Goal: Transaction & Acquisition: Purchase product/service

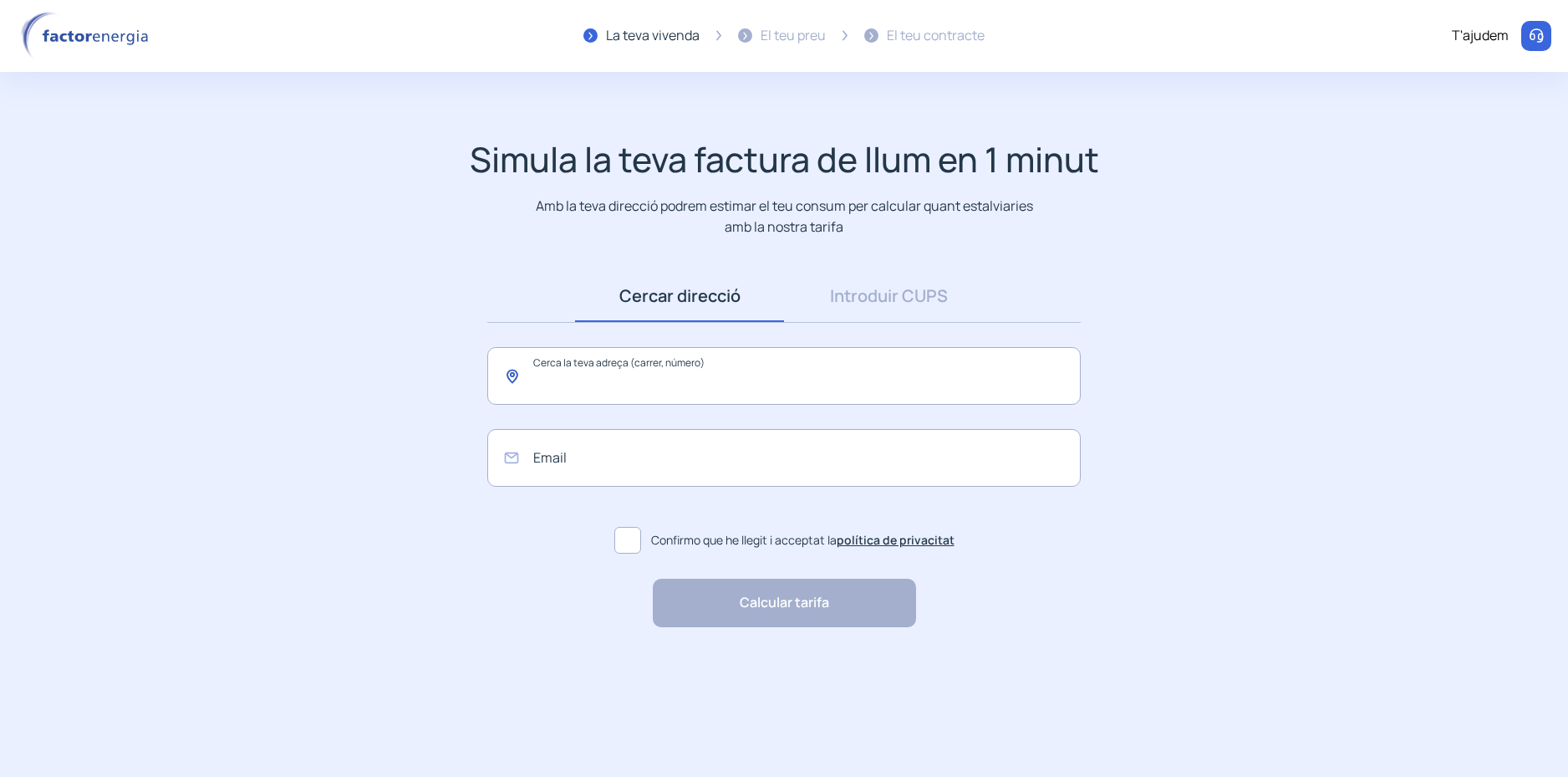
click at [570, 388] on input "text" at bounding box center [783, 376] width 593 height 58
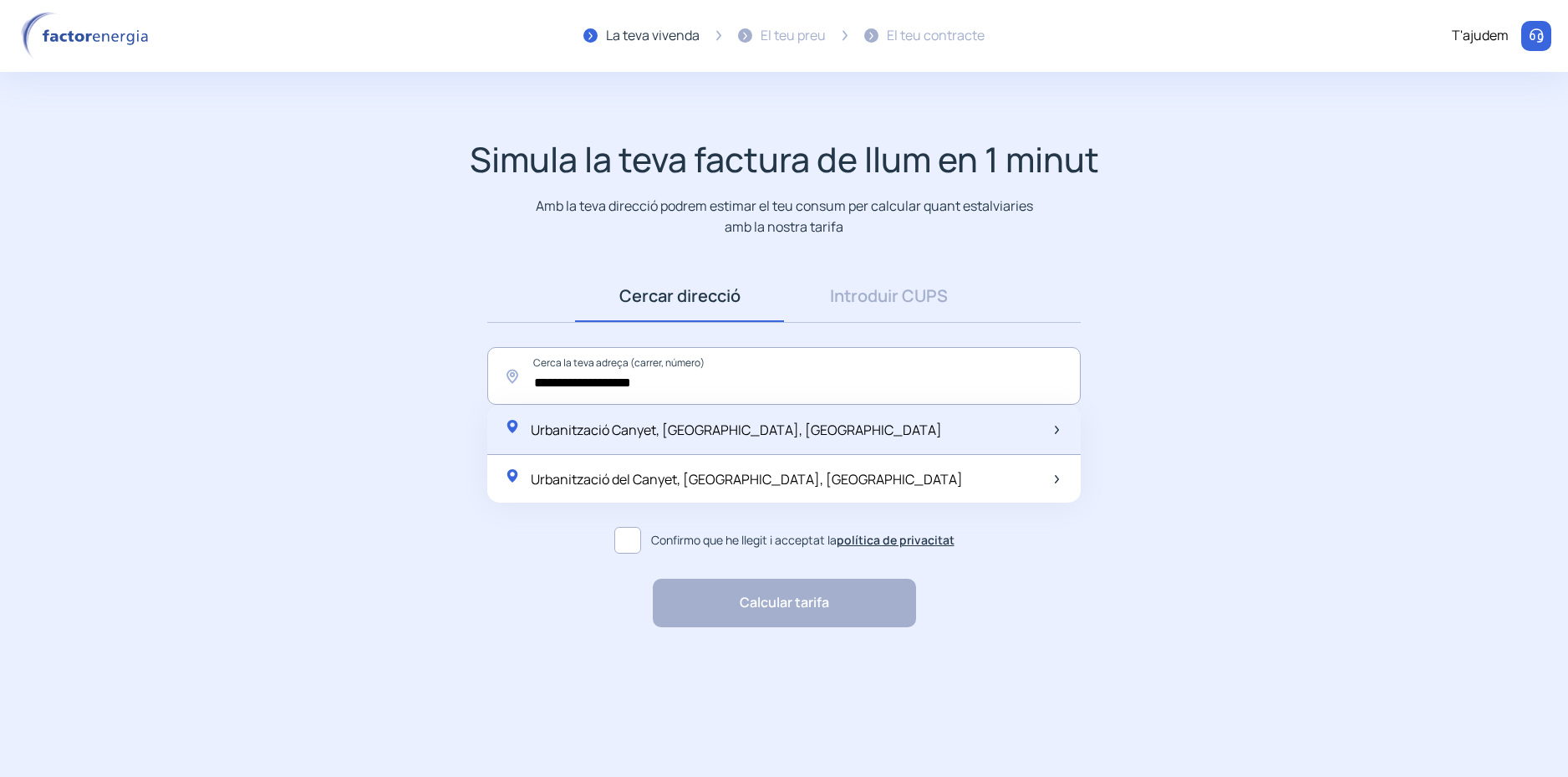
click at [679, 429] on span "Urbanització Canyet, [GEOGRAPHIC_DATA], [GEOGRAPHIC_DATA]" at bounding box center [737, 429] width 411 height 18
type input "**********"
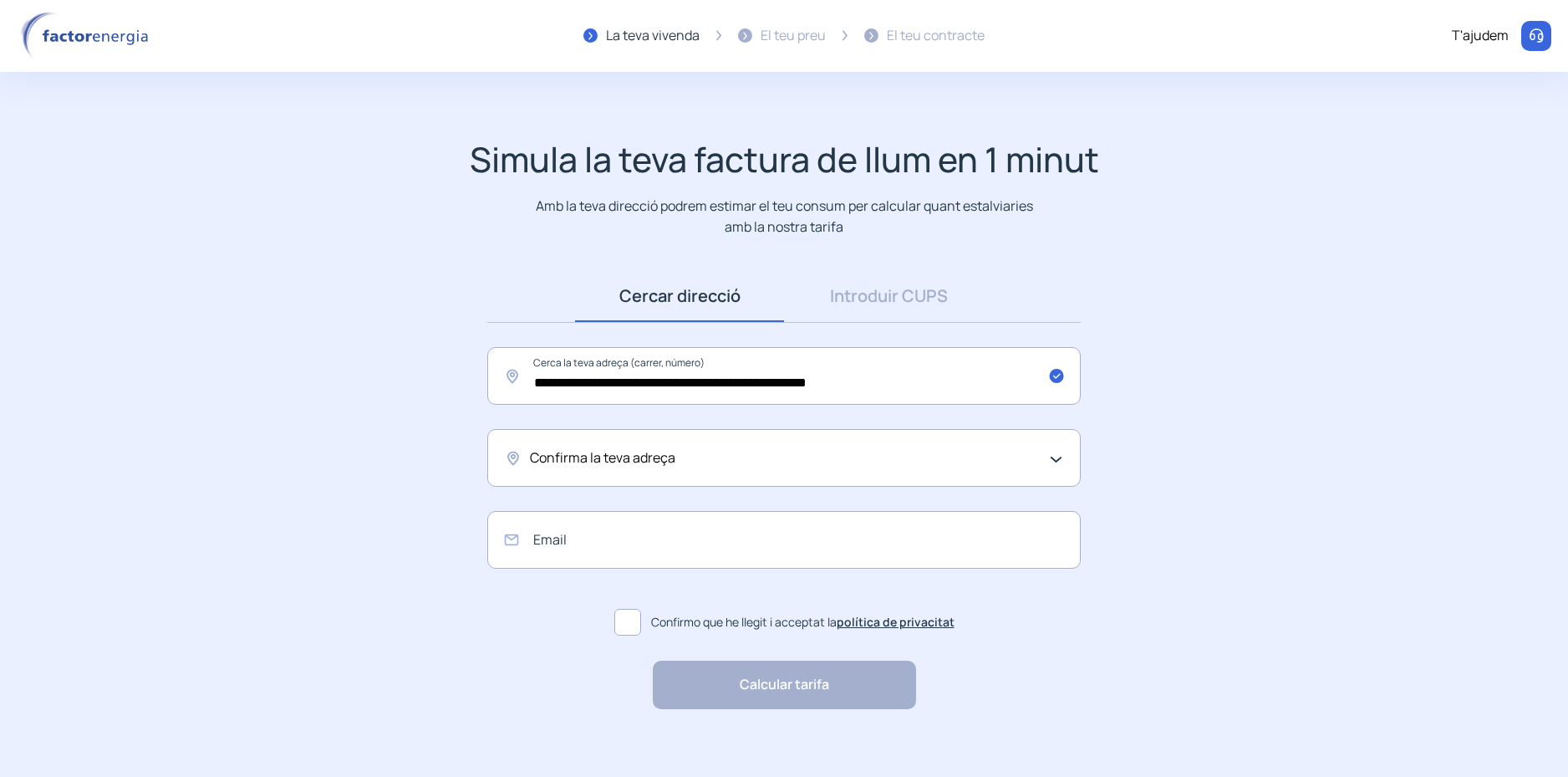
click at [642, 461] on span "Confirma la teva adreça" at bounding box center [602, 458] width 145 height 22
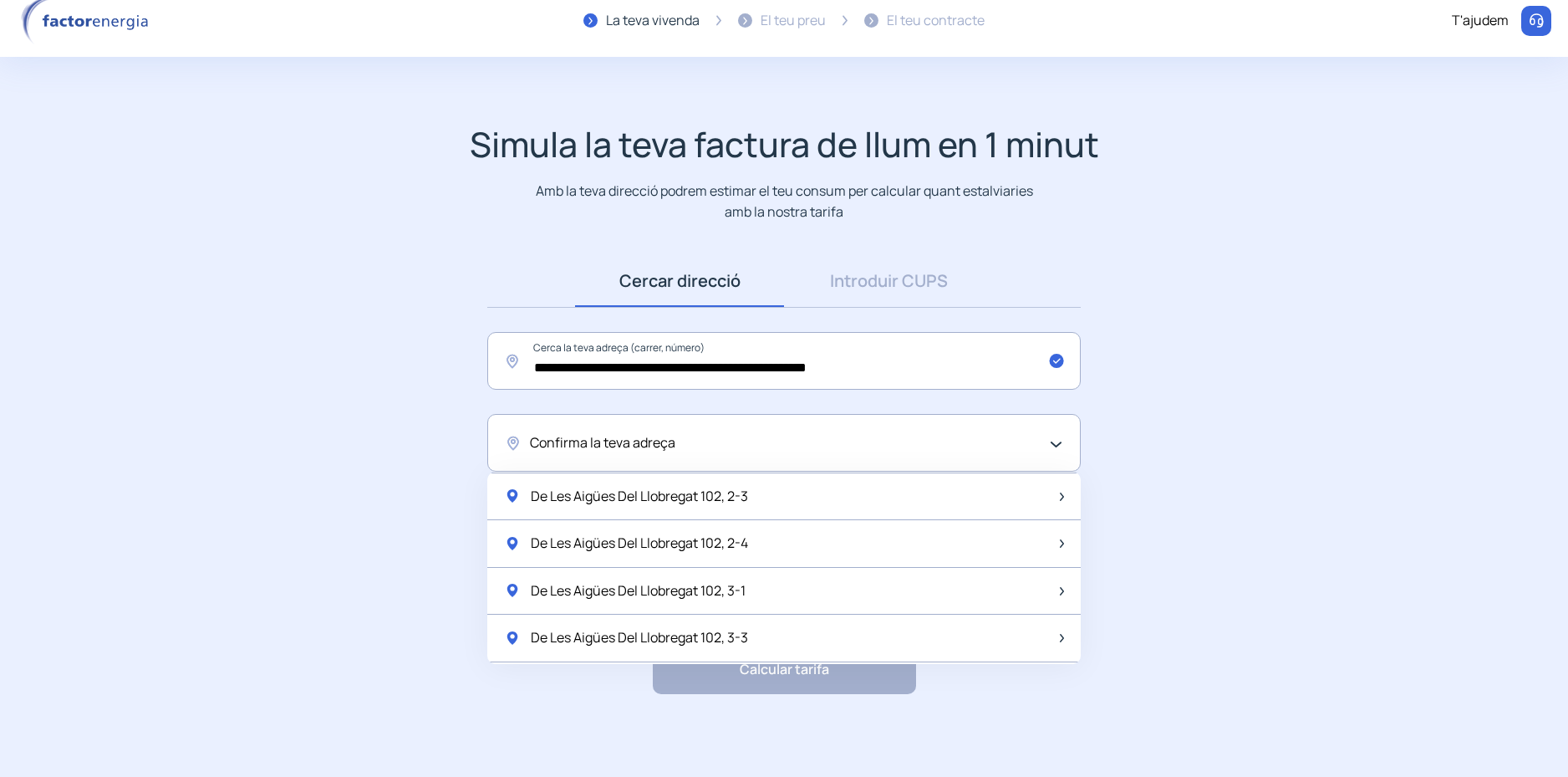
scroll to position [2225, 0]
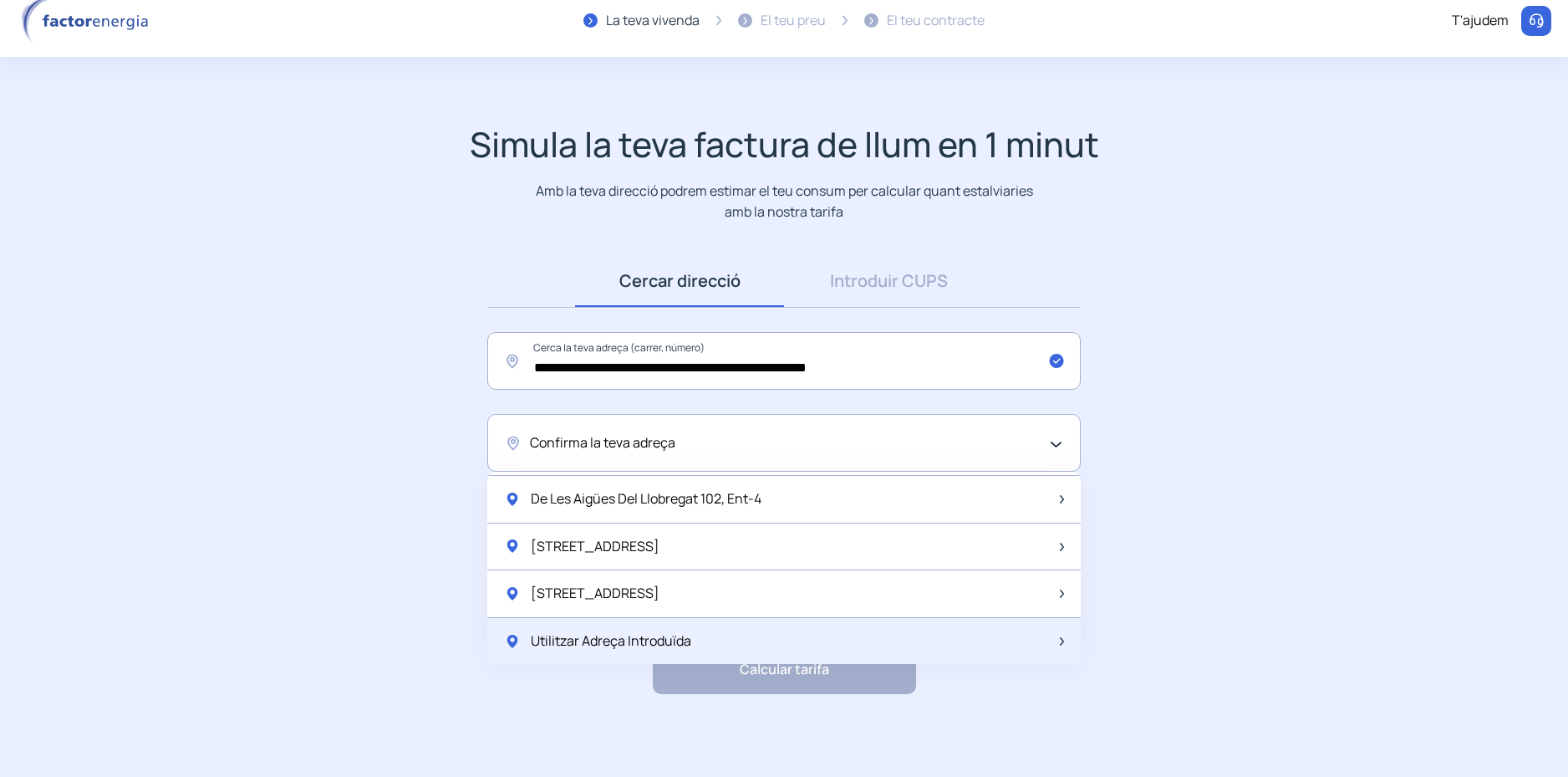
click at [703, 643] on div "Utilitzar Adreça Introduïda" at bounding box center [783, 641] width 593 height 47
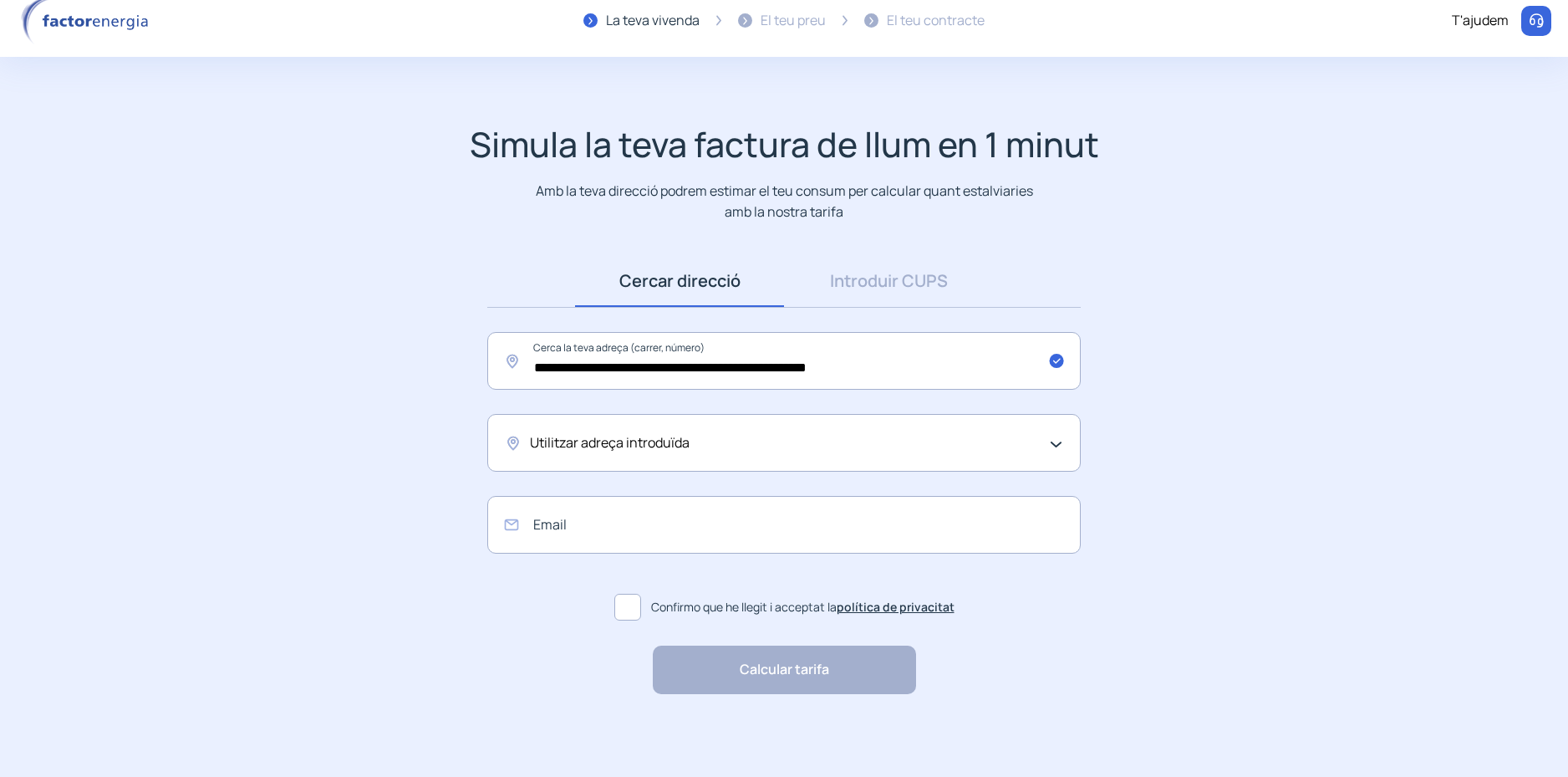
click at [664, 447] on span "Utilitzar adreça introduïda" at bounding box center [610, 443] width 160 height 22
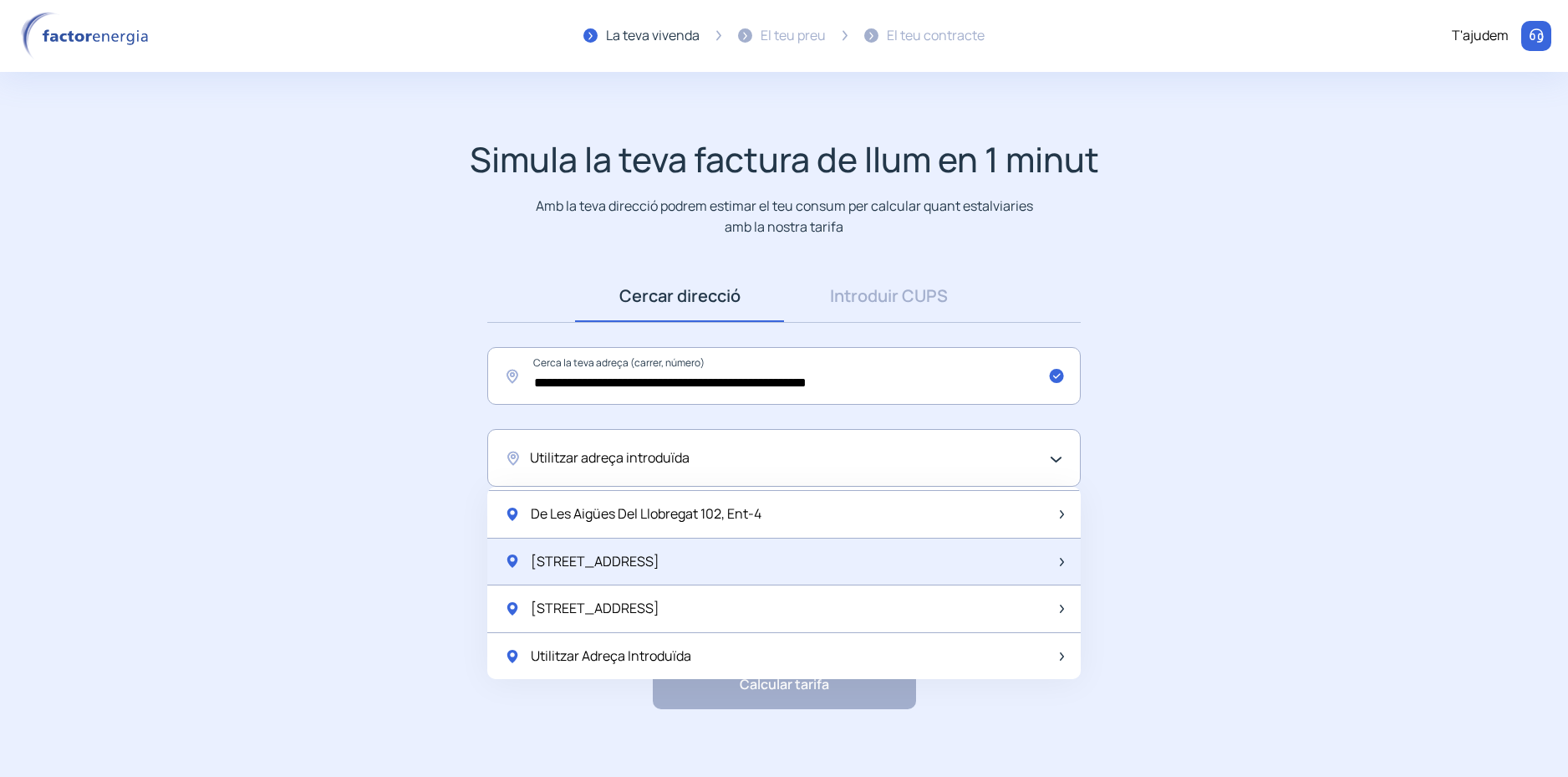
scroll to position [1586, 0]
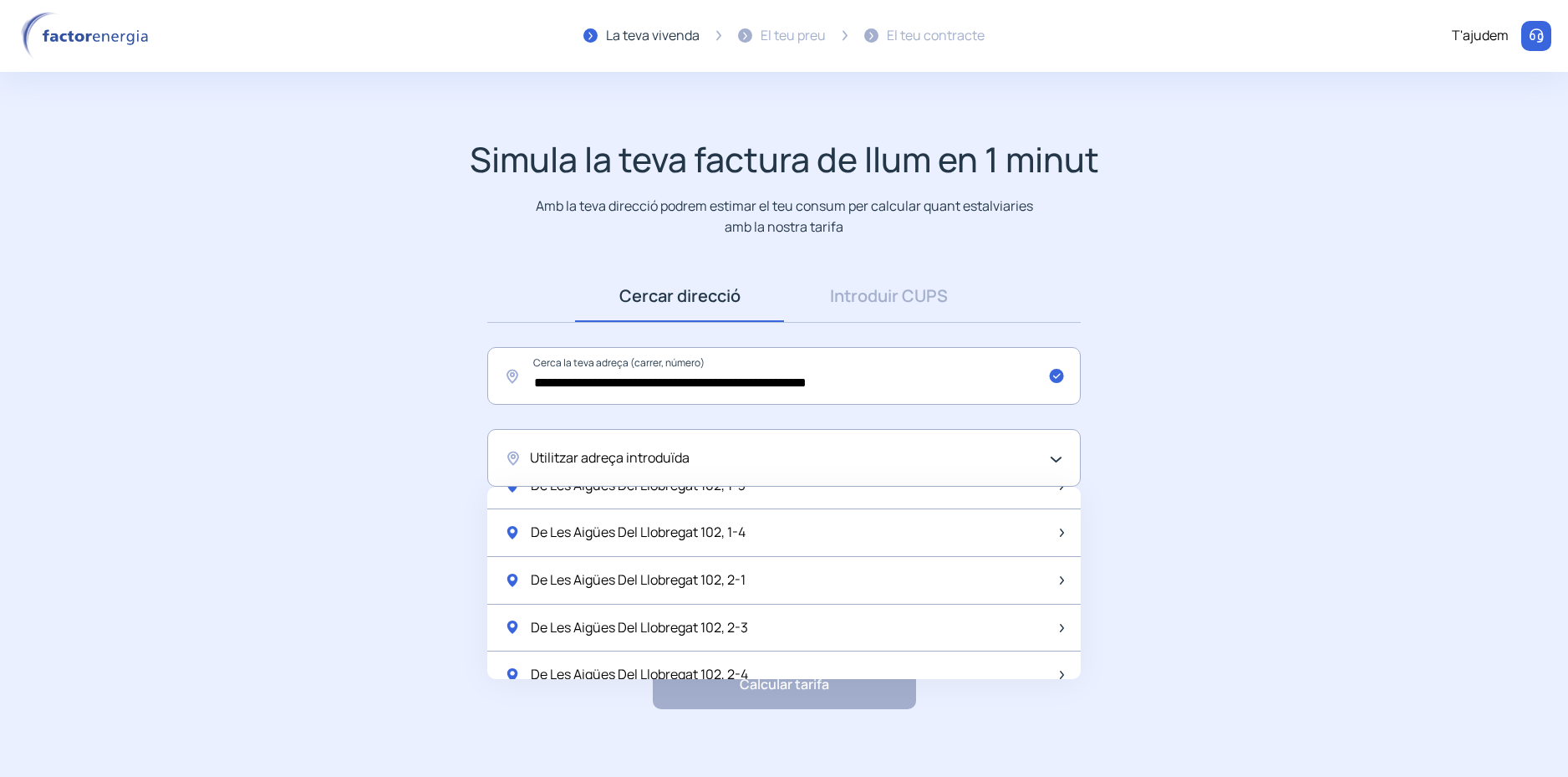
click at [654, 463] on span "Utilitzar adreça introduïda" at bounding box center [610, 458] width 160 height 22
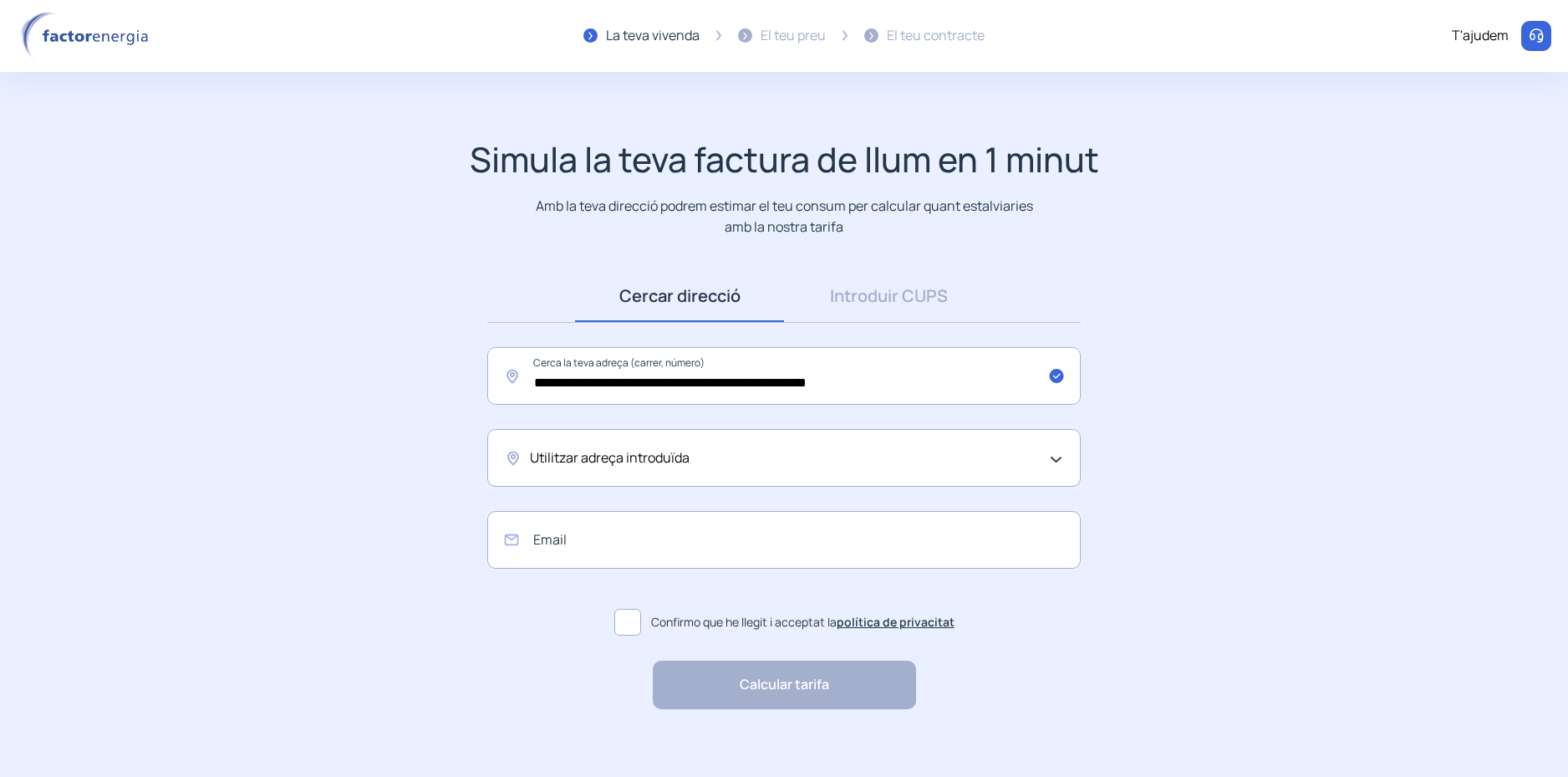
click at [618, 459] on span "Utilitzar adreça introduïda" at bounding box center [610, 458] width 160 height 22
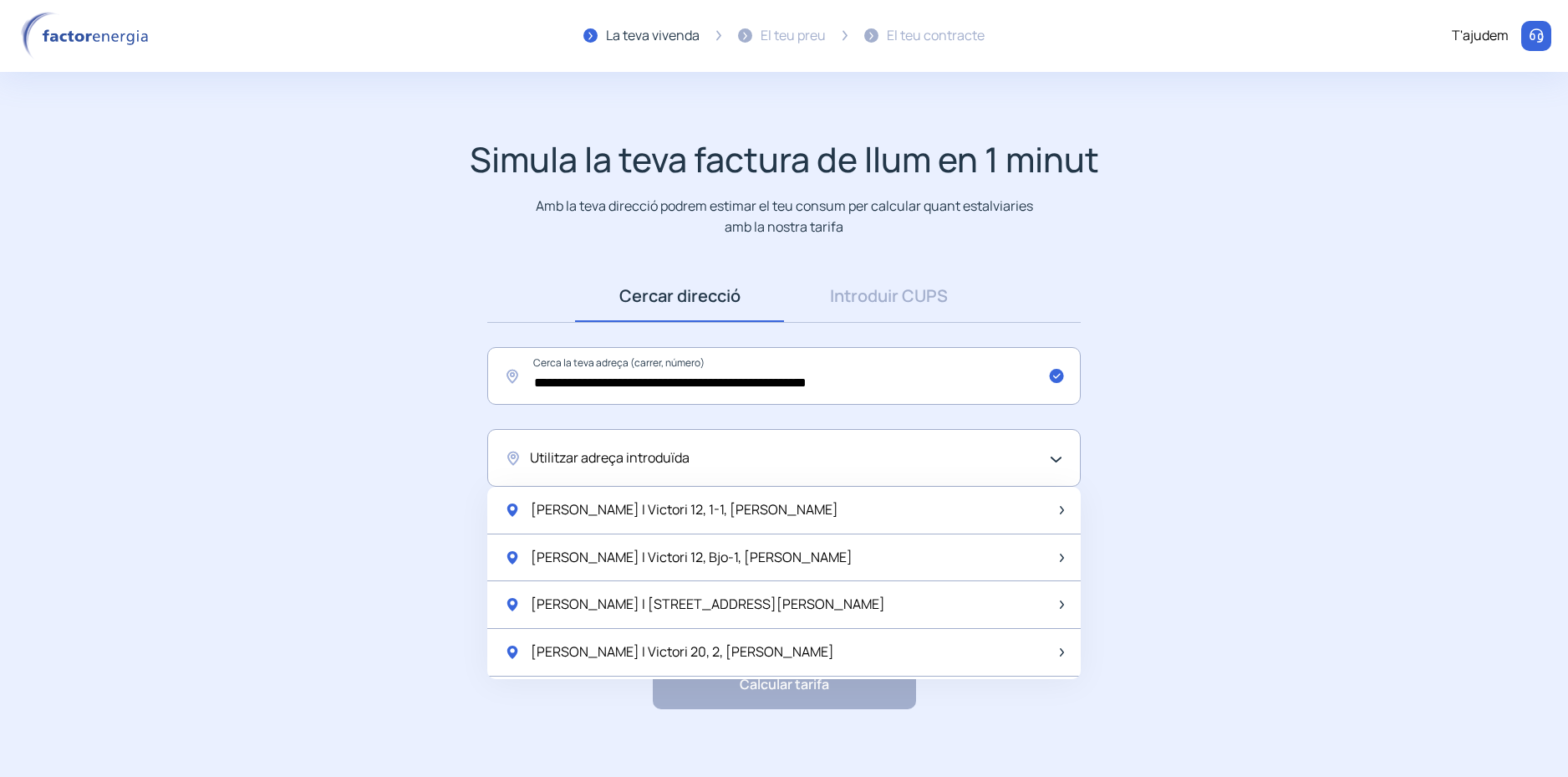
click at [600, 456] on span "Utilitzar adreça introduïda" at bounding box center [610, 458] width 160 height 22
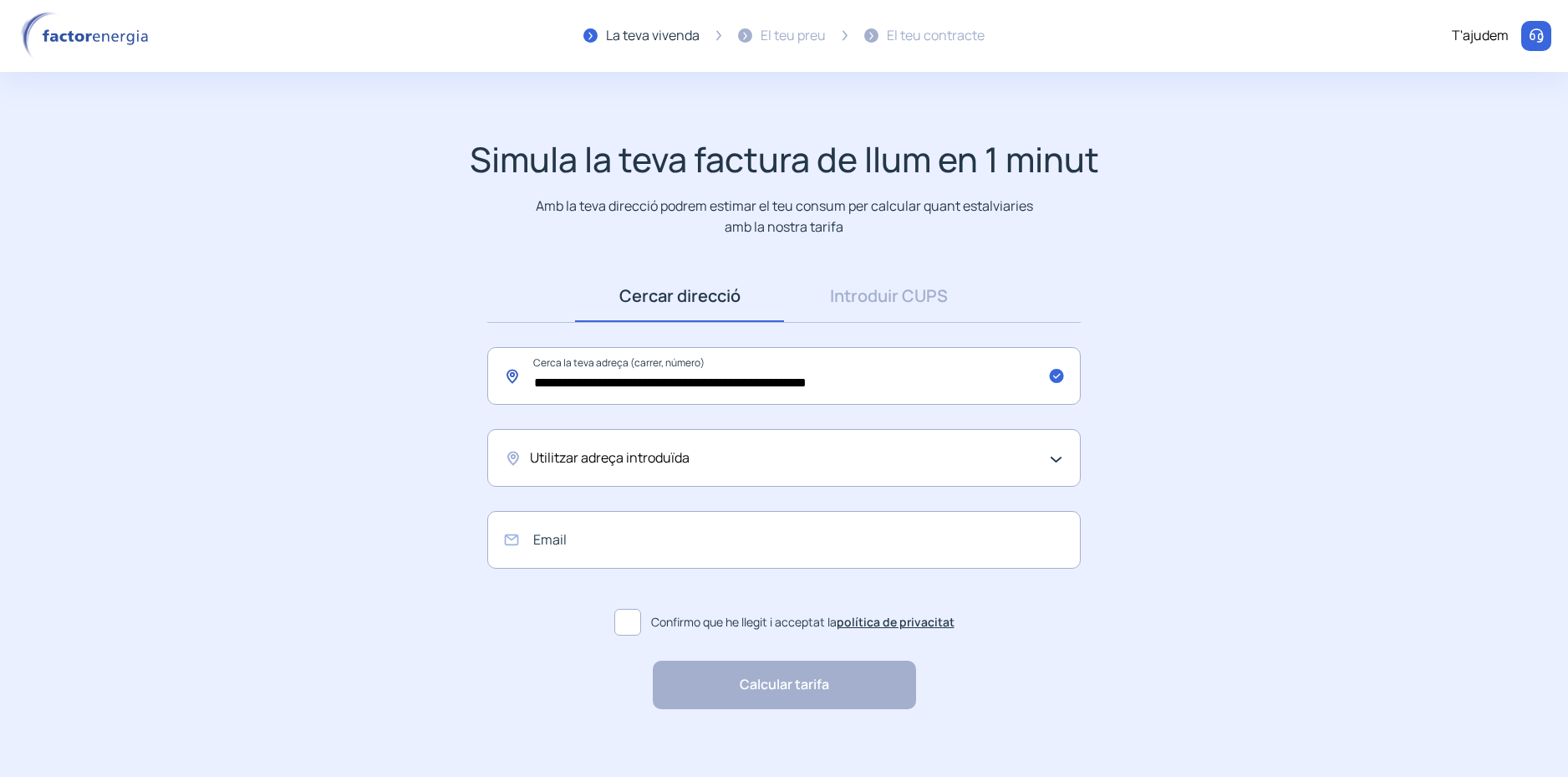
click at [677, 374] on input "**********" at bounding box center [783, 376] width 593 height 58
drag, startPoint x: 898, startPoint y: 382, endPoint x: 480, endPoint y: 382, distance: 418.0
click at [487, 382] on input "**********" at bounding box center [783, 376] width 593 height 58
drag, startPoint x: 599, startPoint y: 451, endPoint x: 1054, endPoint y: 452, distance: 455.0
click at [725, 390] on input "**********" at bounding box center [783, 376] width 593 height 58
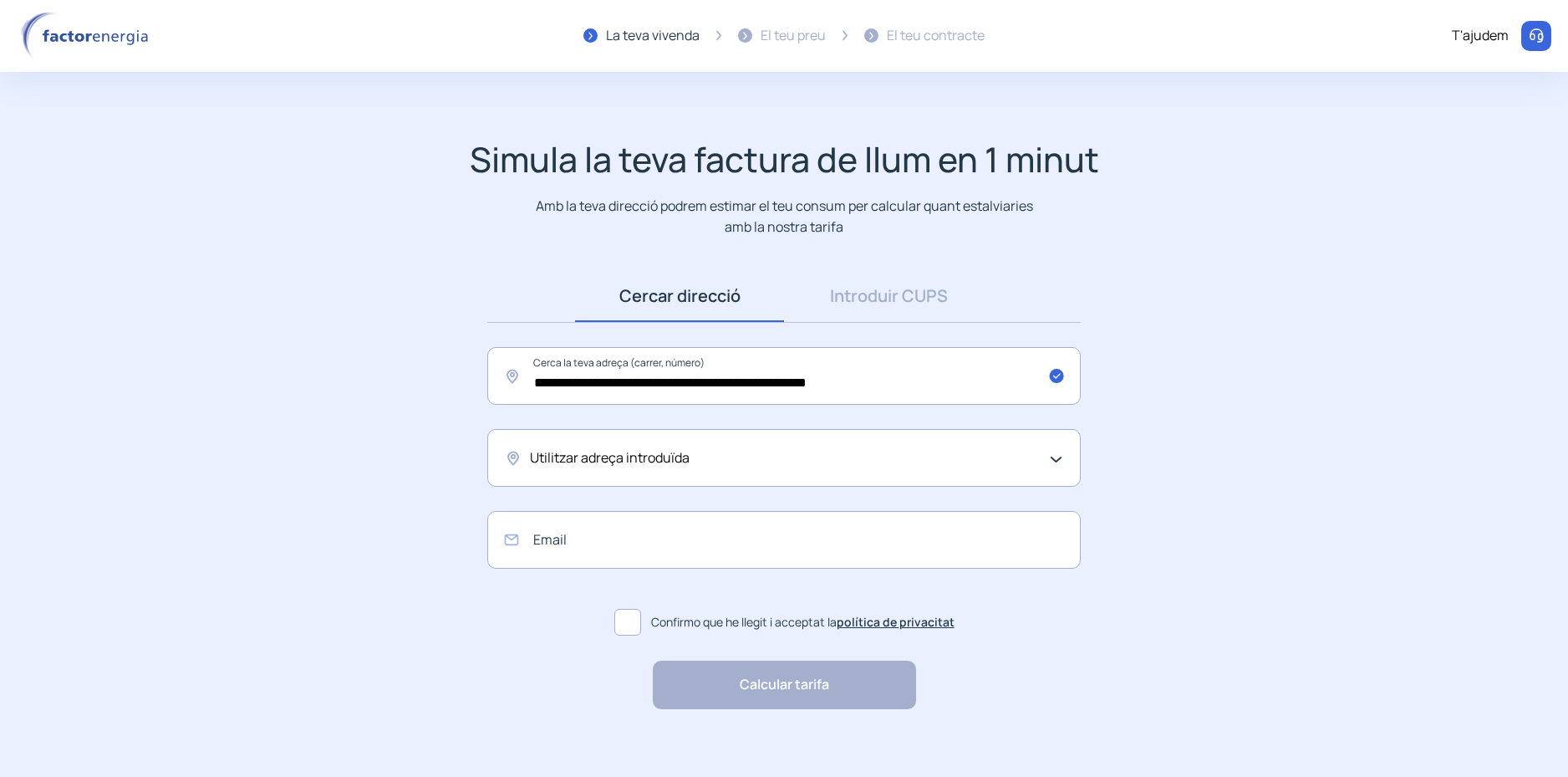
click at [754, 459] on div "Utilitzar adreça introduïda" at bounding box center [780, 458] width 500 height 22
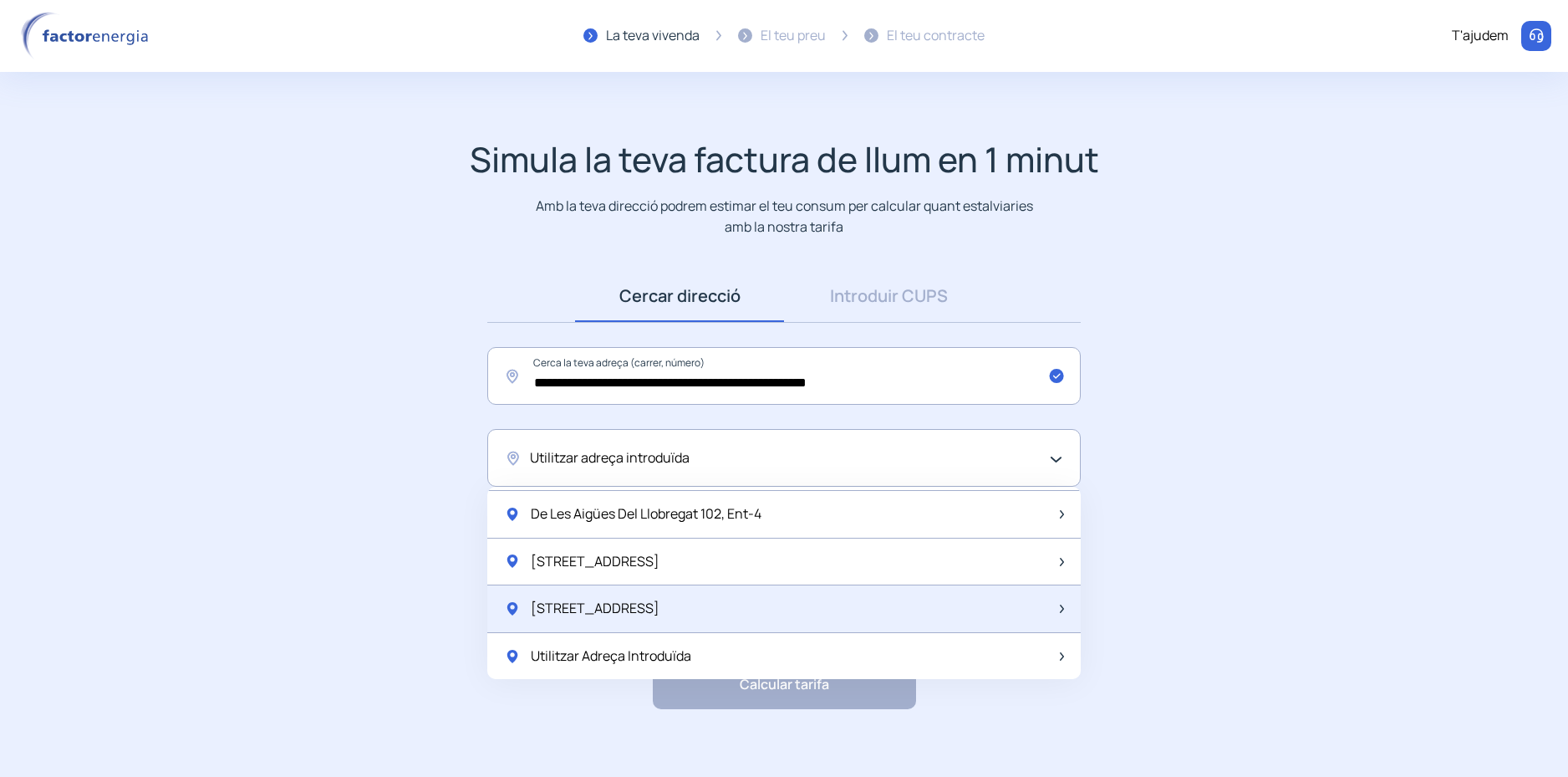
scroll to position [15, 0]
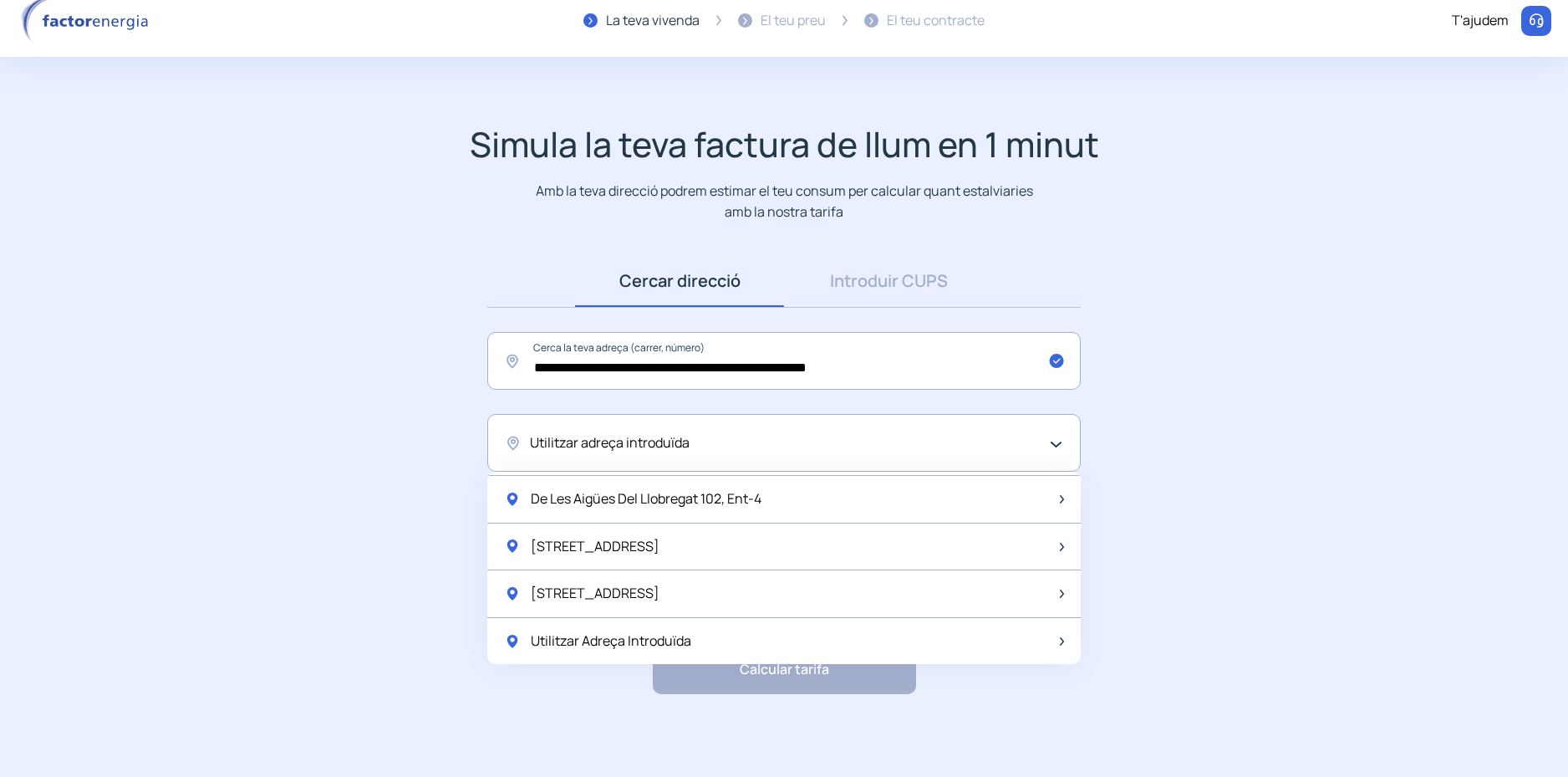
click at [802, 677] on div "Calcular tarifa "Excel·lent servei i atenció al client" "Respecte pel client i …" at bounding box center [785, 669] width 264 height 48
drag, startPoint x: 1282, startPoint y: 657, endPoint x: 1236, endPoint y: 547, distance: 119.2
click at [1283, 656] on app-search-direction-cups "**********" at bounding box center [784, 409] width 1568 height 570
click at [882, 296] on link "Introduir CUPS" at bounding box center [889, 280] width 209 height 52
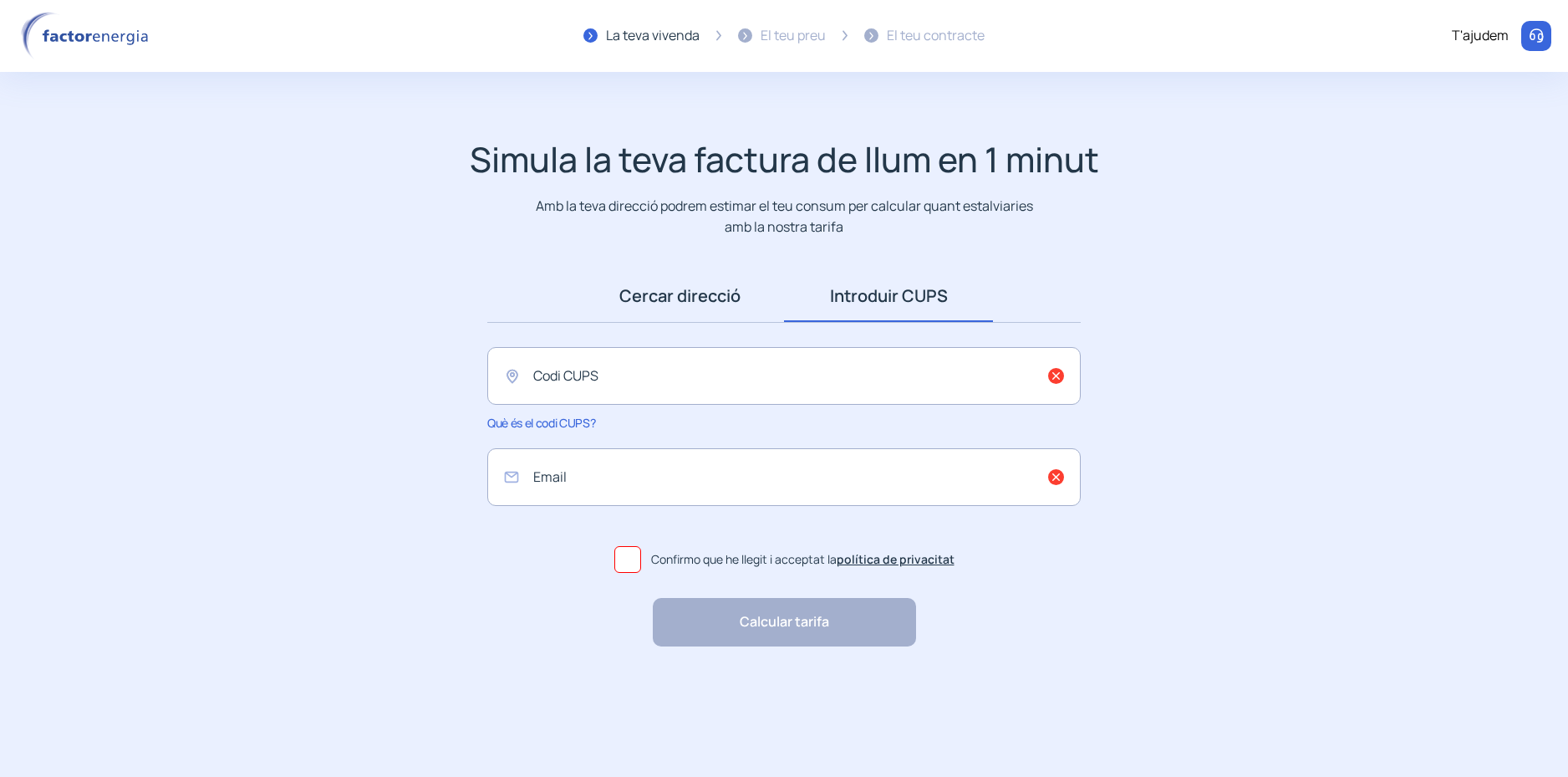
click at [633, 296] on link "Cercar direcció" at bounding box center [679, 295] width 209 height 52
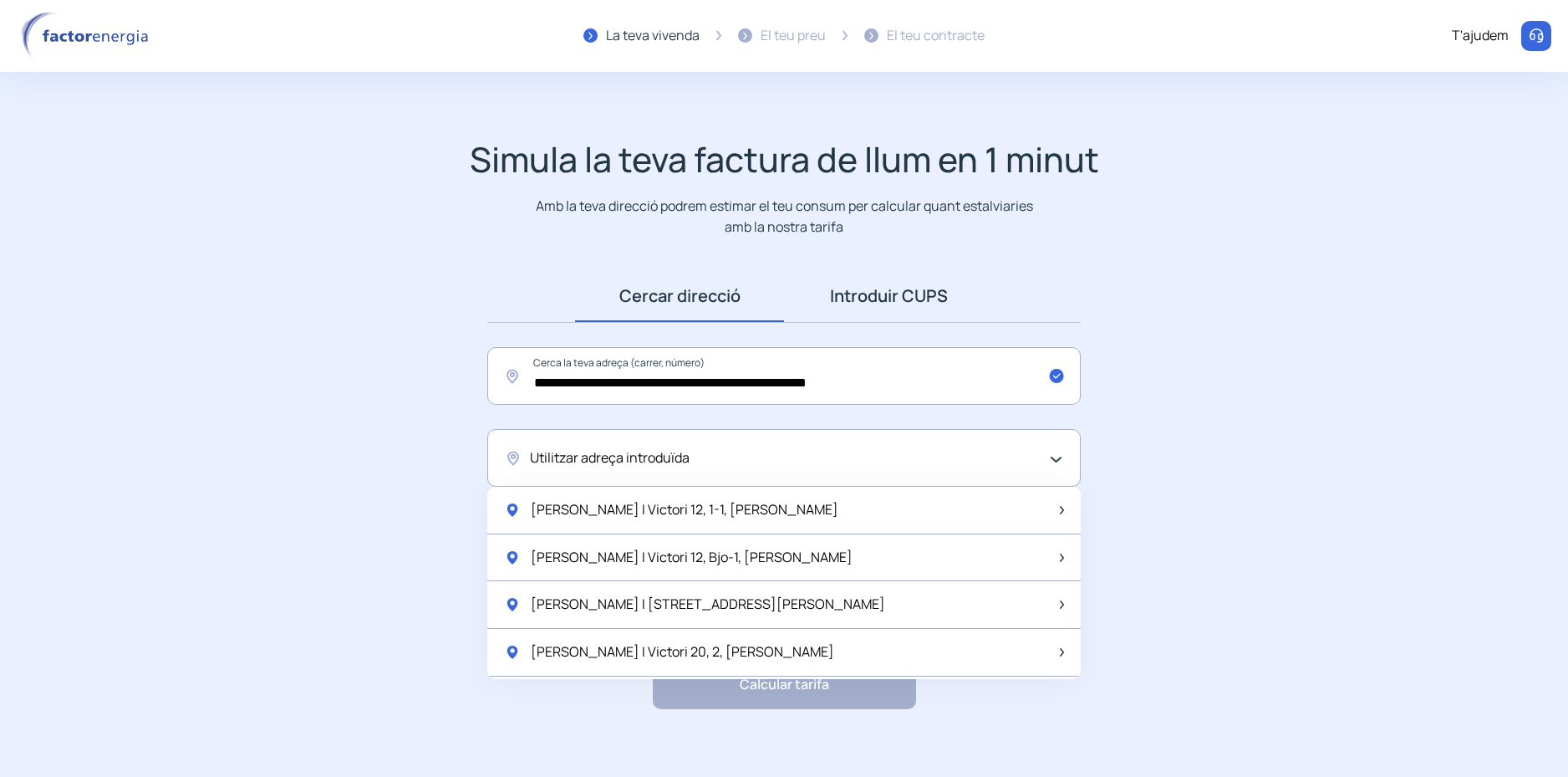
click at [879, 299] on link "Introduir CUPS" at bounding box center [889, 295] width 209 height 52
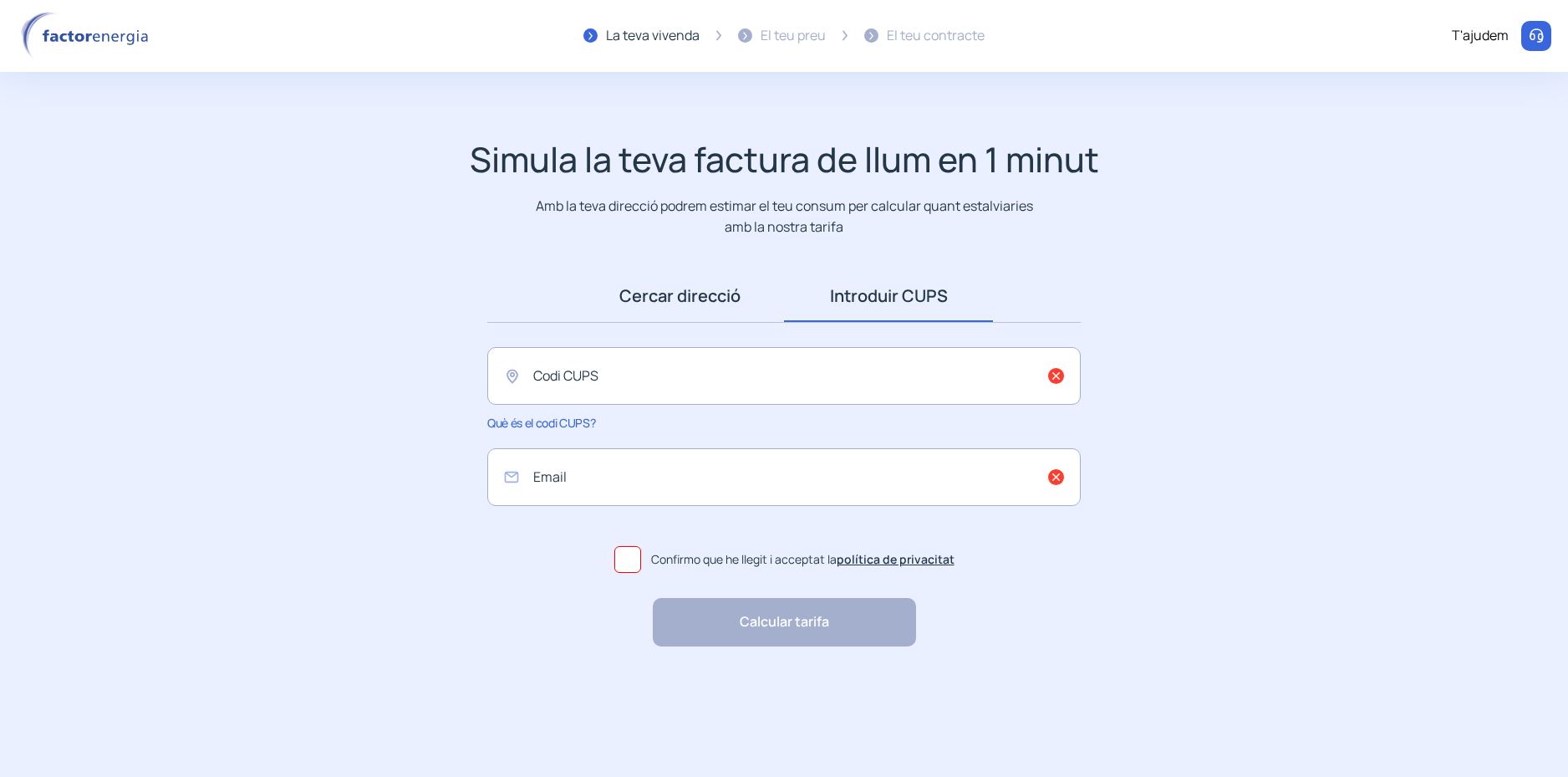
click at [682, 294] on link "Cercar direcció" at bounding box center [679, 295] width 209 height 52
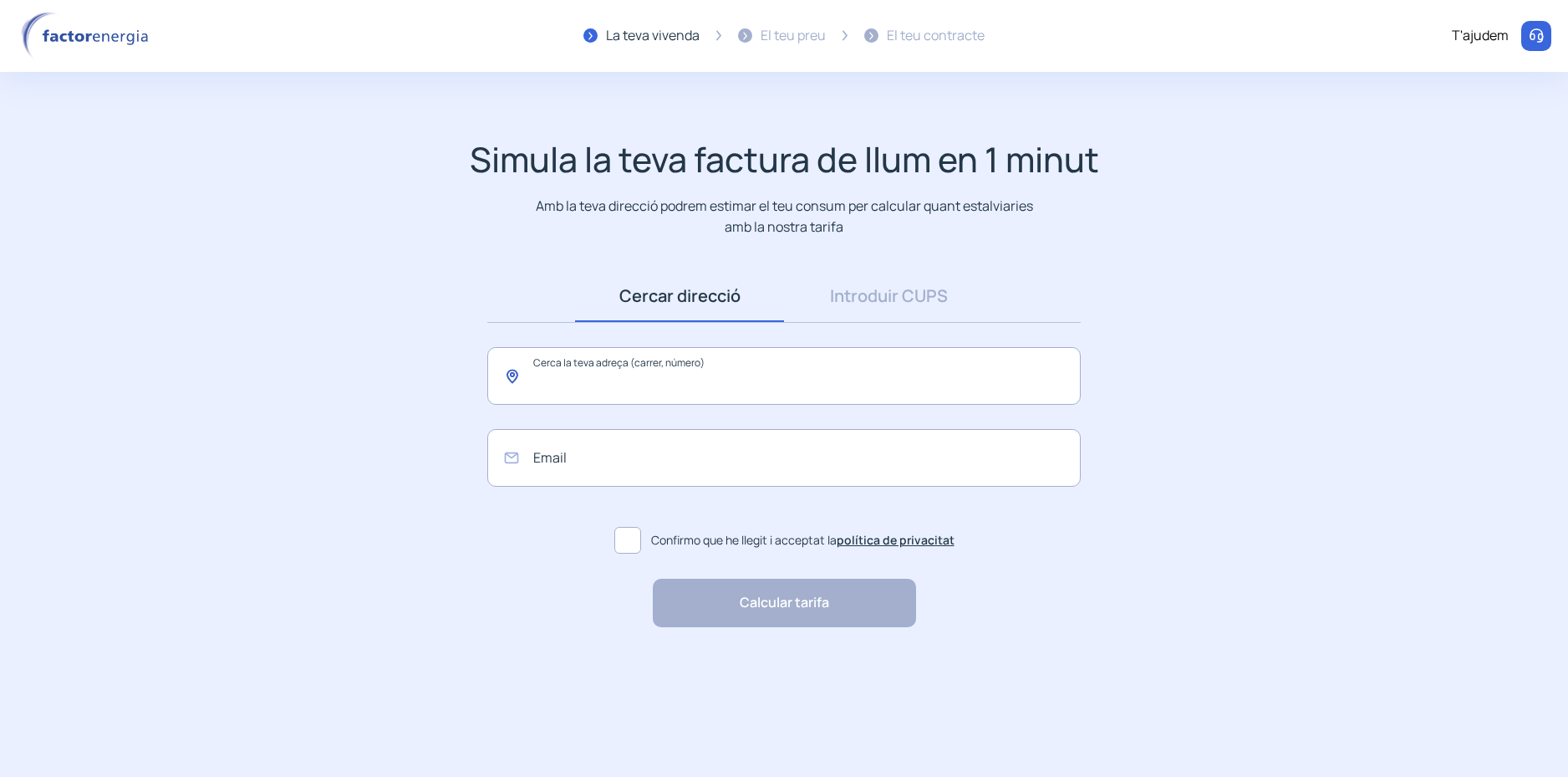
click at [577, 387] on input "text" at bounding box center [783, 376] width 593 height 58
click at [659, 429] on span "[STREET_ADDRESS]" at bounding box center [595, 429] width 128 height 18
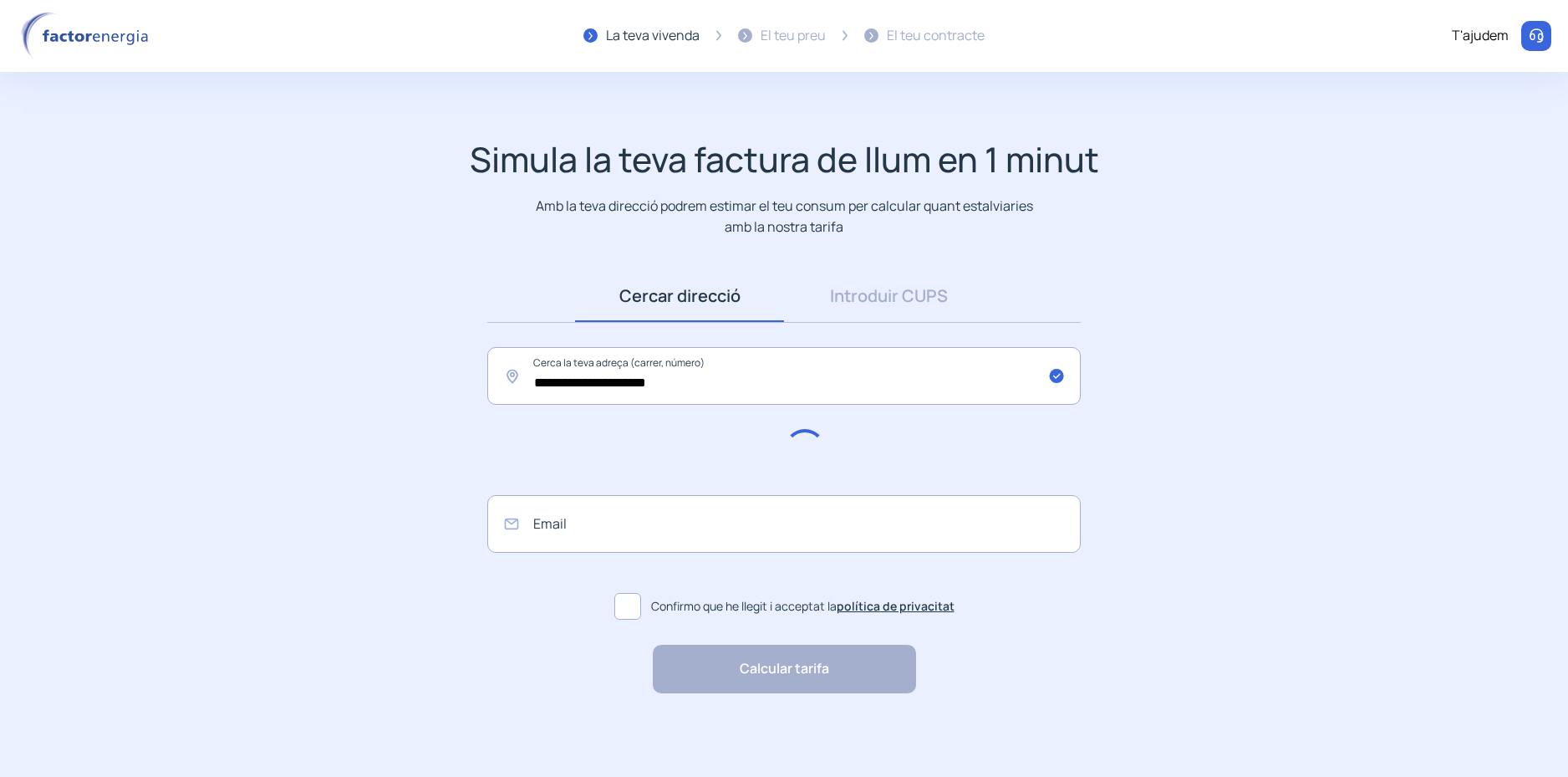
type input "**********"
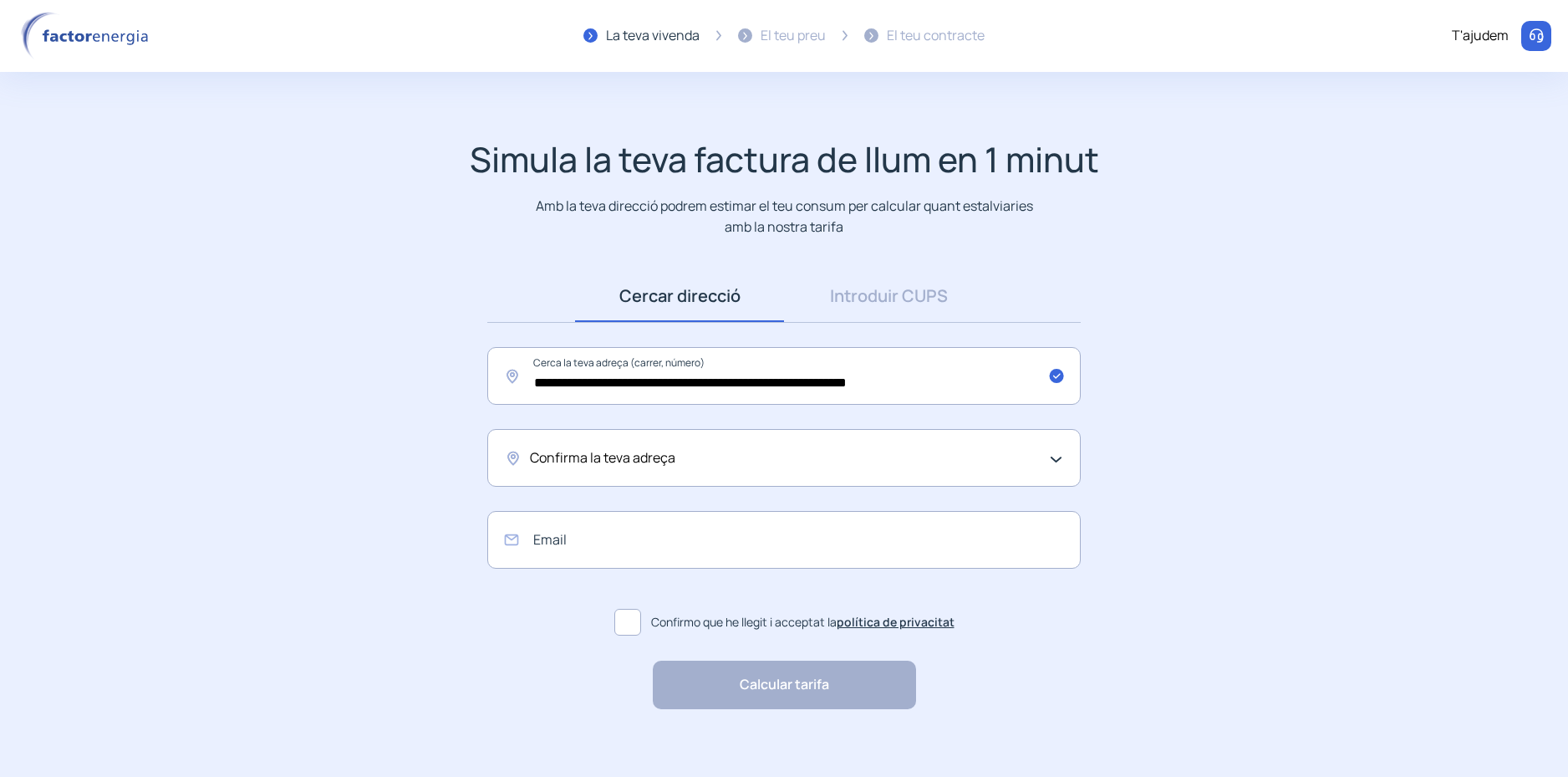
click at [688, 457] on div "Confirma la teva adreça" at bounding box center [780, 458] width 500 height 22
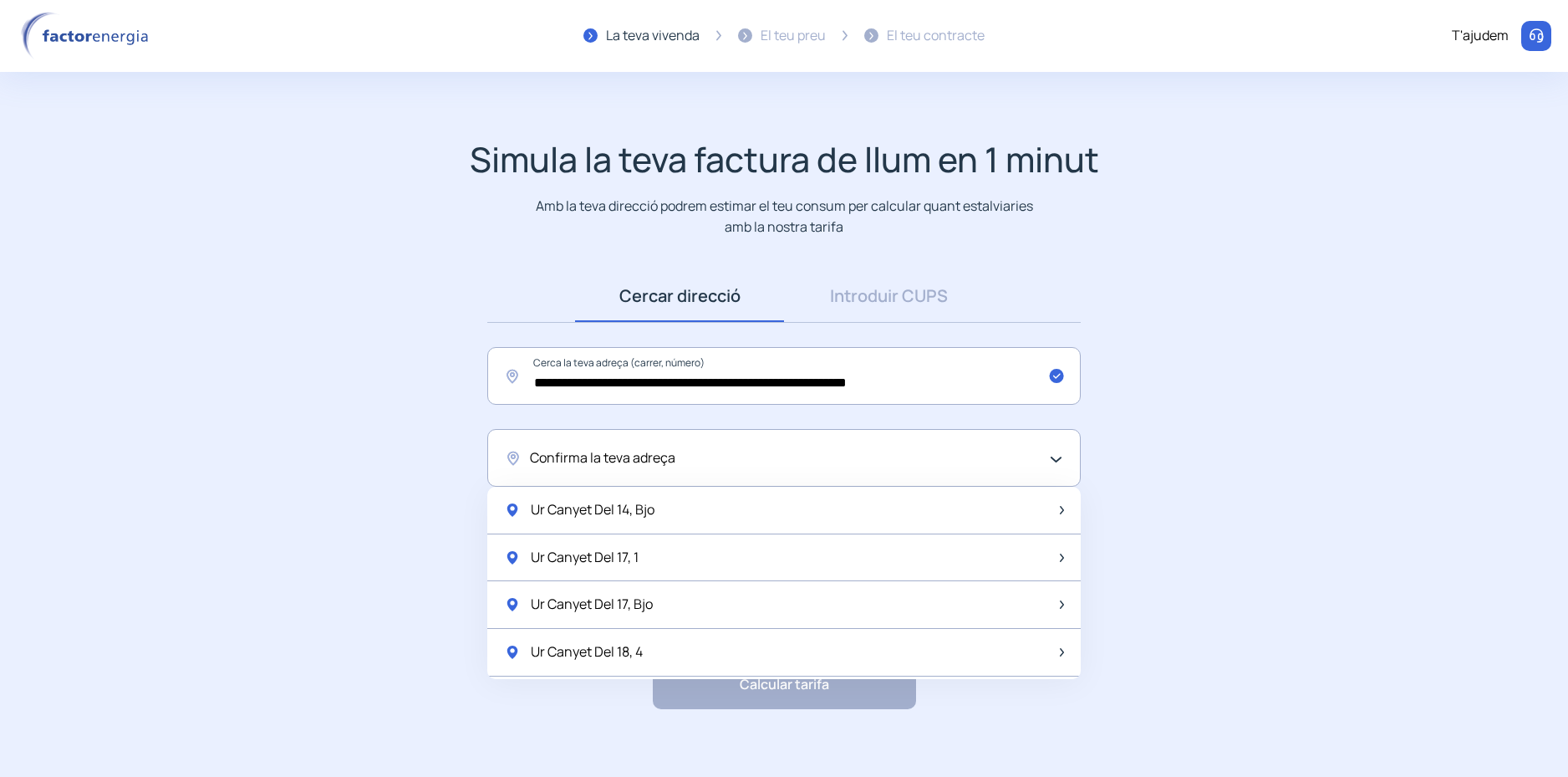
click at [674, 469] on div "Confirma la teva adreça" at bounding box center [783, 458] width 593 height 58
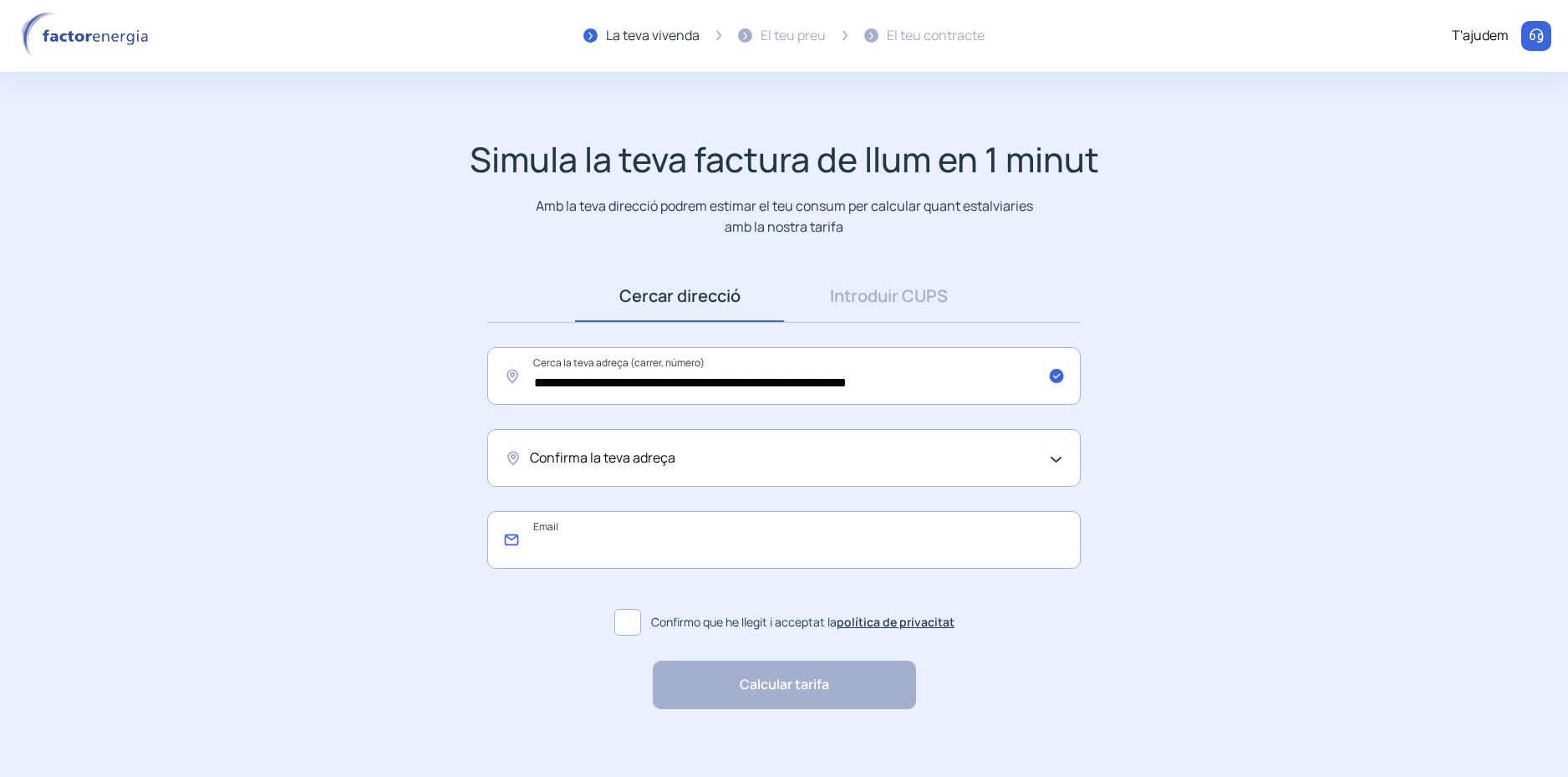
click at [659, 553] on input "email" at bounding box center [783, 540] width 593 height 58
type input "**********"
click at [617, 621] on span at bounding box center [628, 621] width 26 height 26
click at [777, 697] on div "Calcular tarifa "Excel·lent servei i atenció al client" "Respecte pel client i …" at bounding box center [785, 684] width 264 height 48
click at [795, 679] on div "Calcular tarifa "Excel·lent servei i atenció al client" "Respecte pel client i …" at bounding box center [785, 684] width 264 height 48
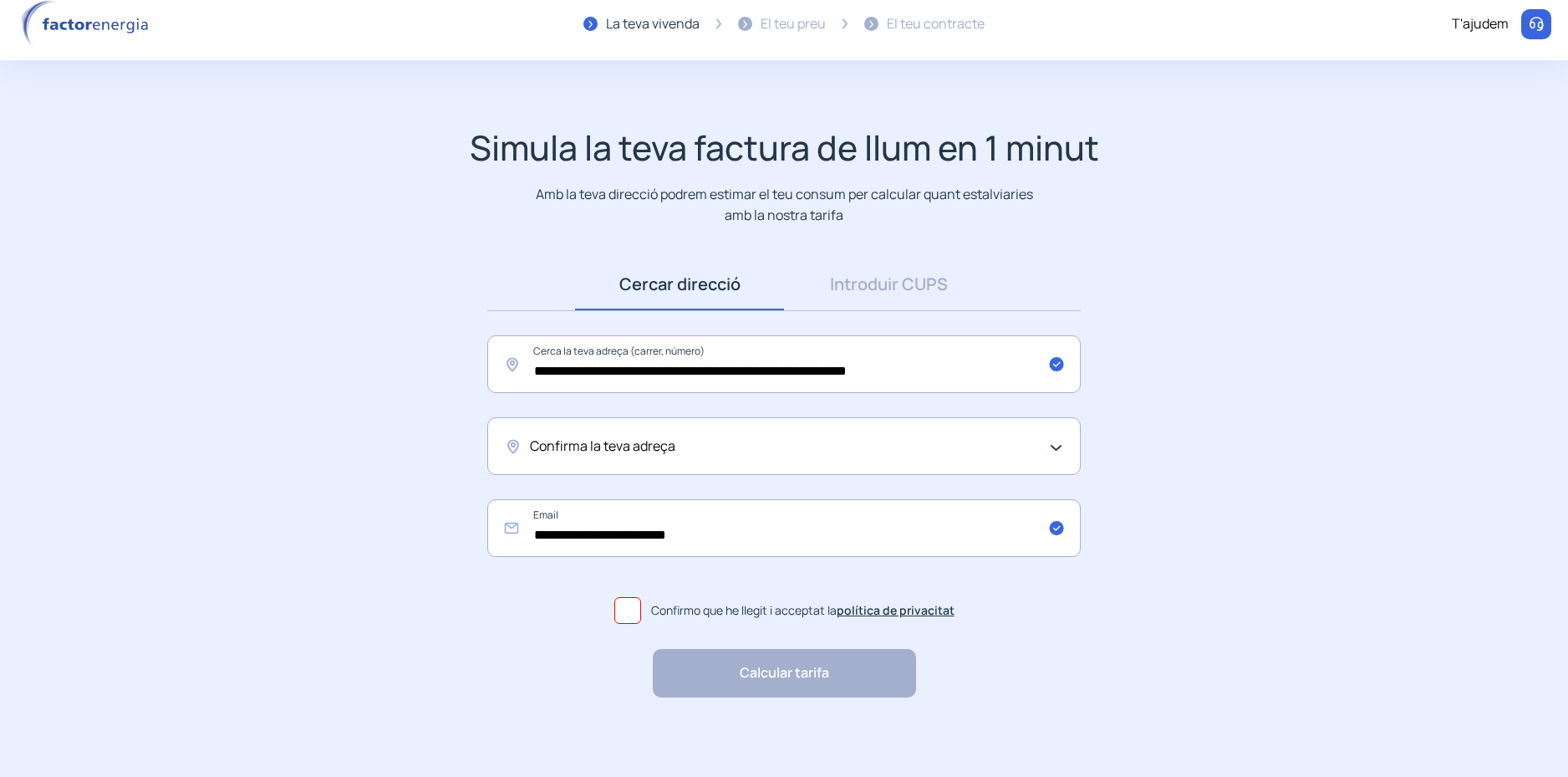
scroll to position [15, 0]
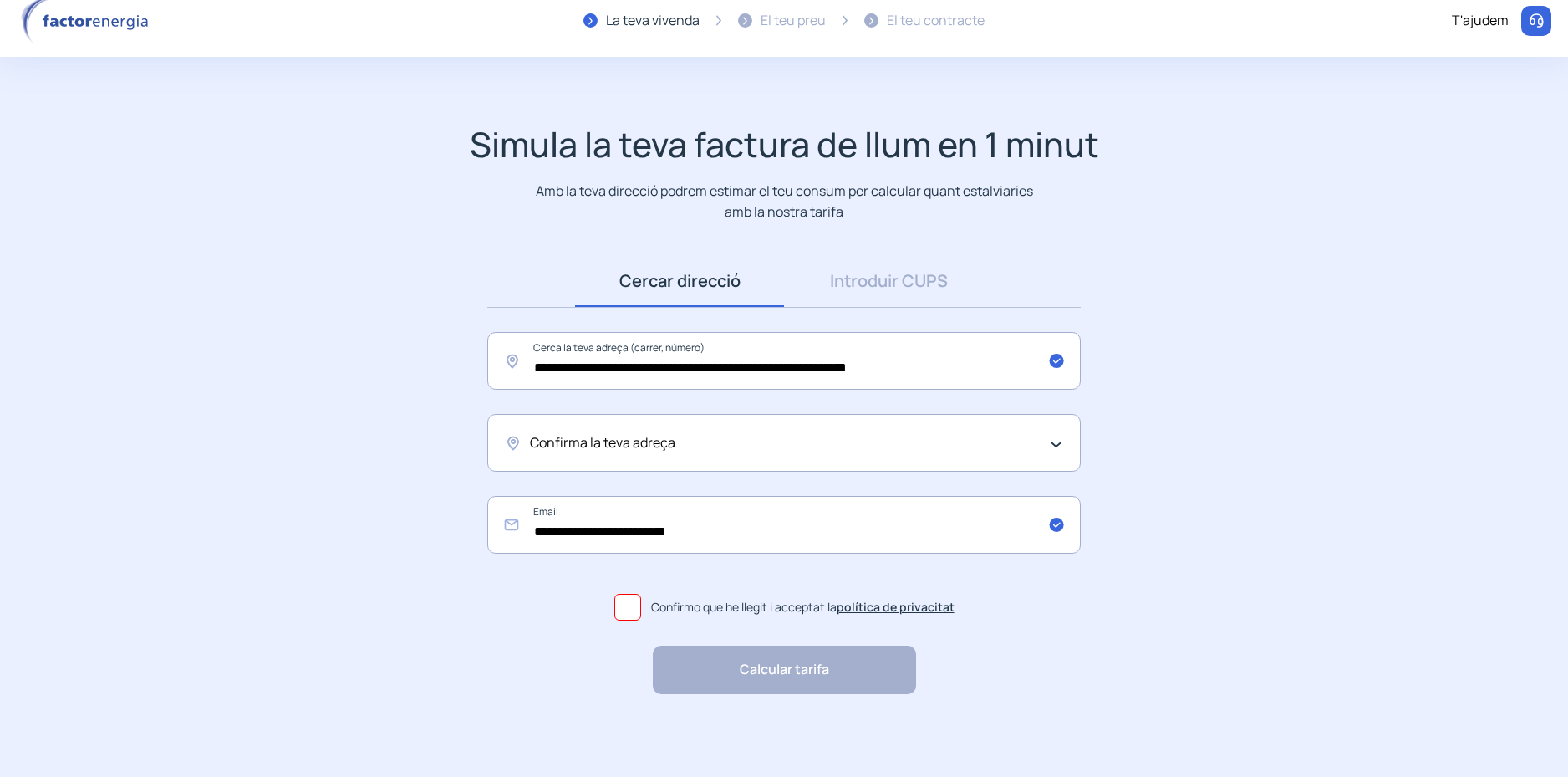
click at [1036, 432] on div "Confirma la teva adreça" at bounding box center [783, 443] width 593 height 58
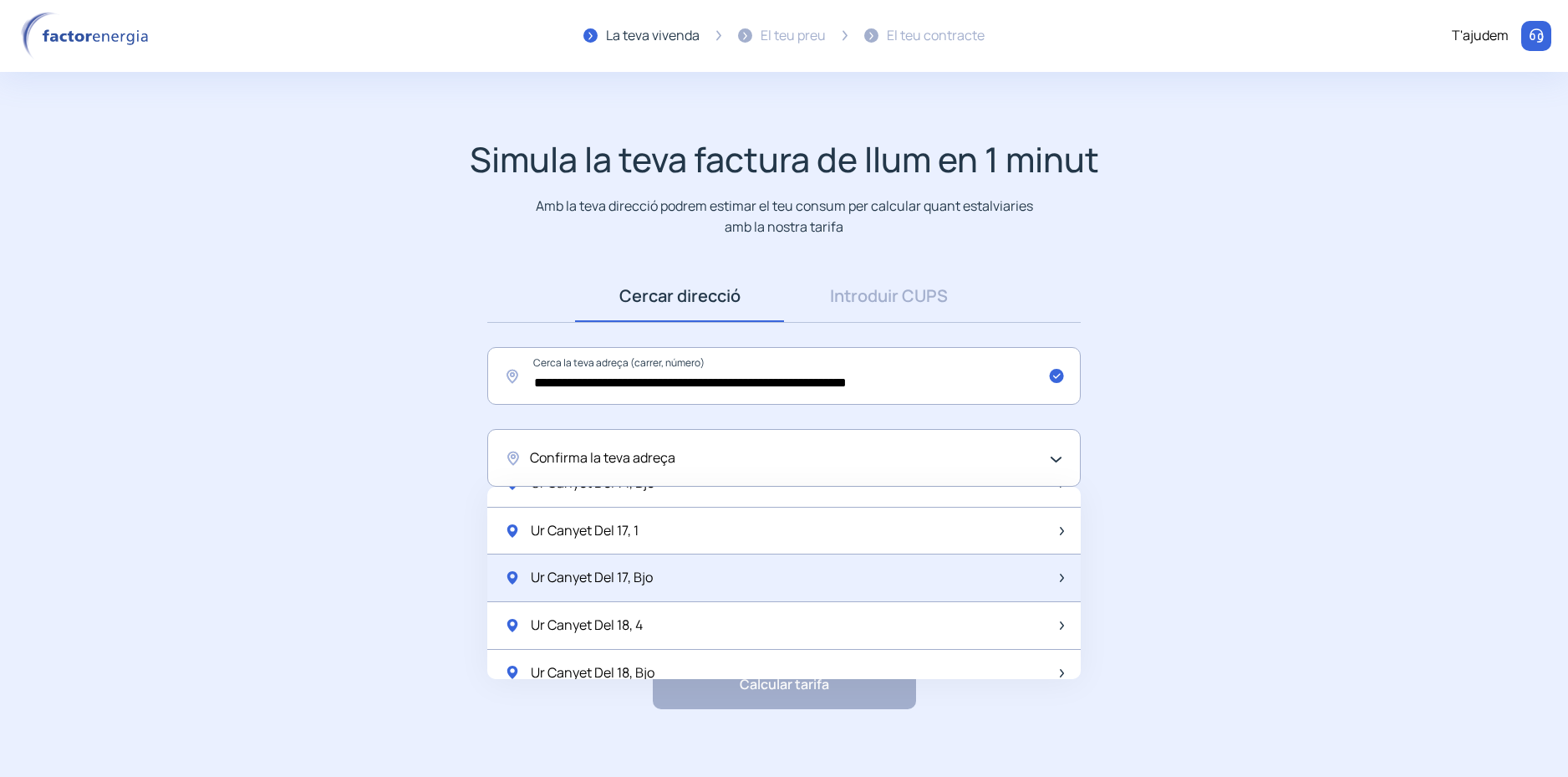
scroll to position [0, 0]
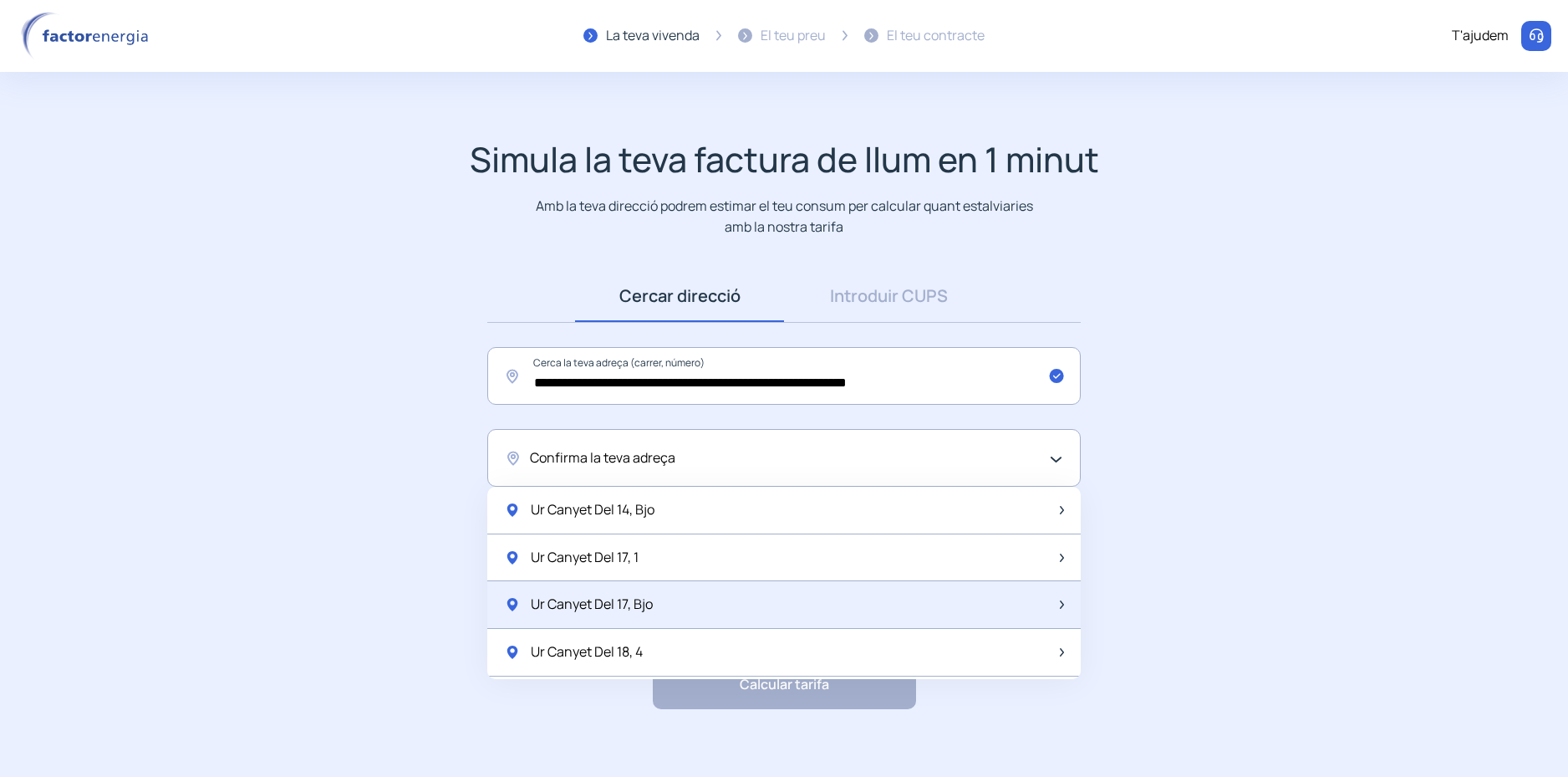
click at [659, 519] on div "Ur Canyet Del 14, Bjo" at bounding box center [783, 511] width 593 height 47
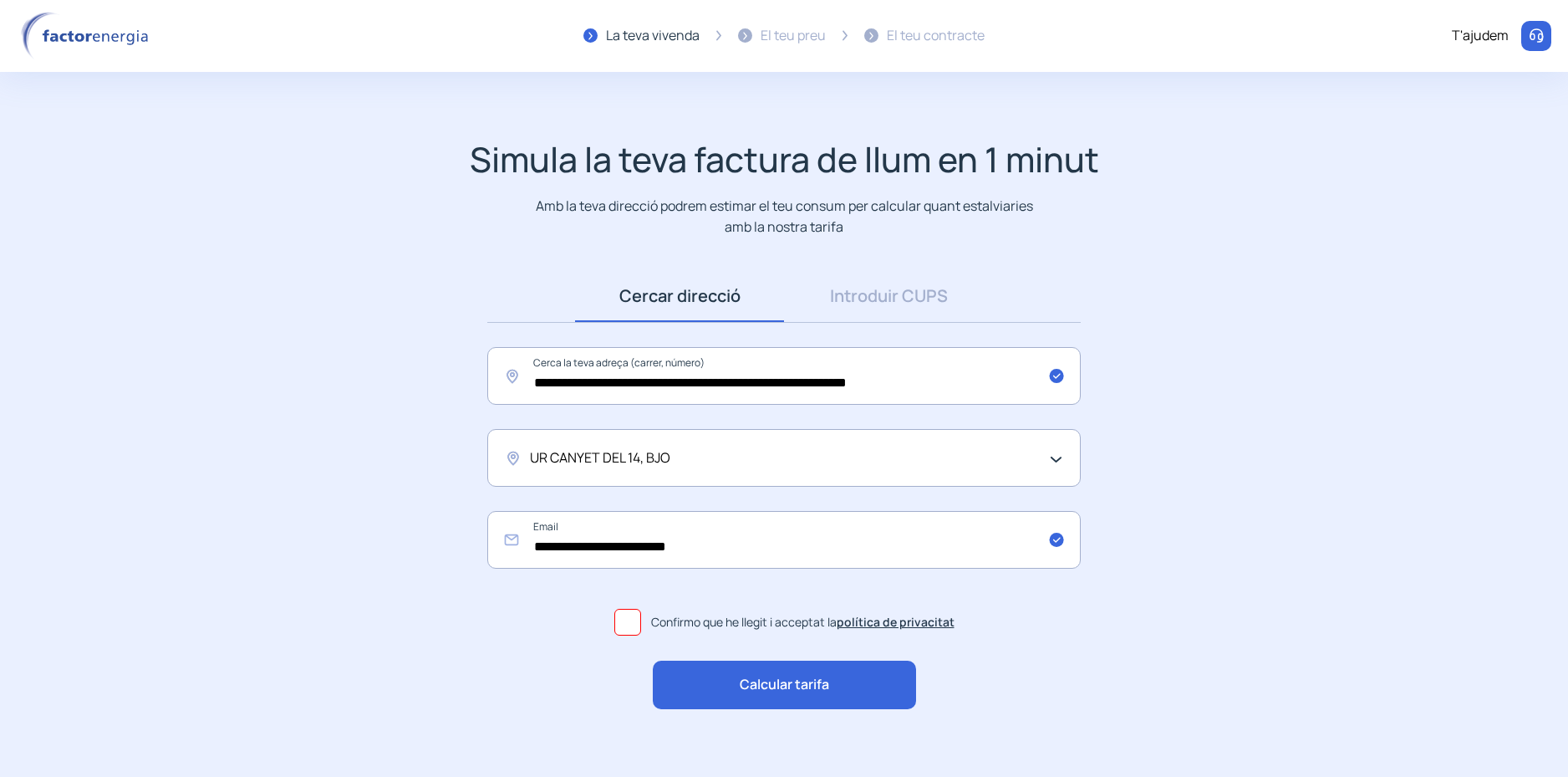
click at [791, 691] on span "Calcular tarifa" at bounding box center [785, 685] width 90 height 22
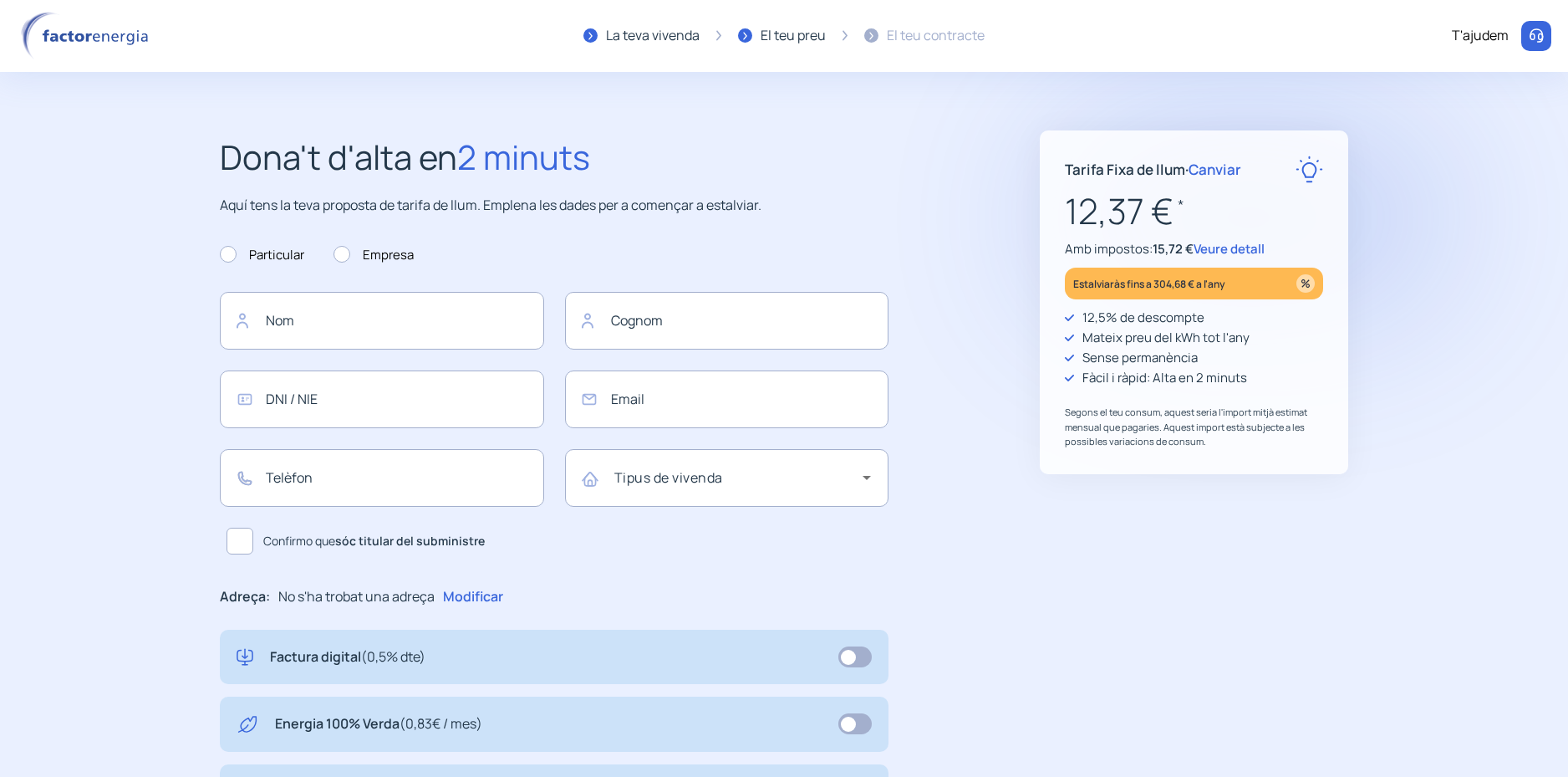
type input "**********"
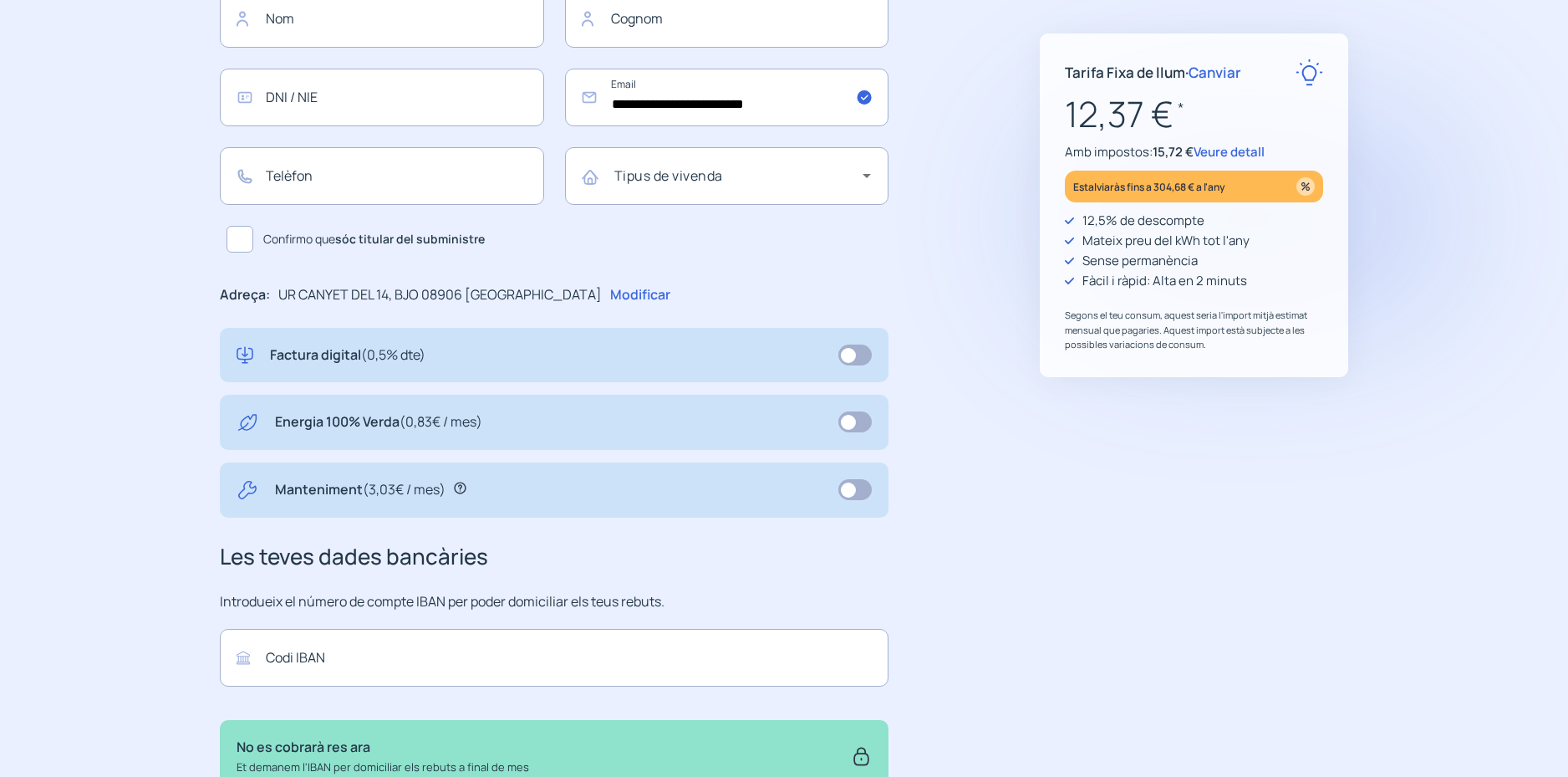
scroll to position [454, 0]
